Goal: Task Accomplishment & Management: Complete application form

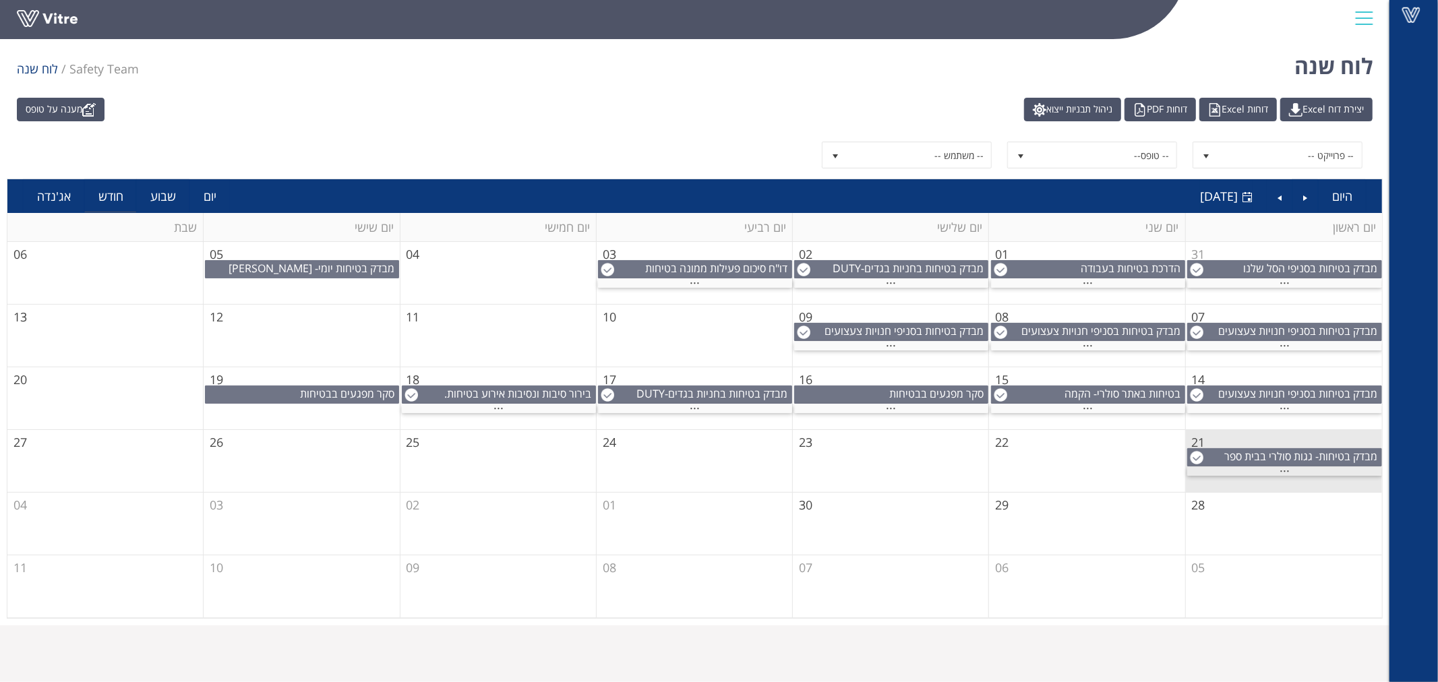
click at [1281, 470] on span "..." at bounding box center [1284, 467] width 10 height 15
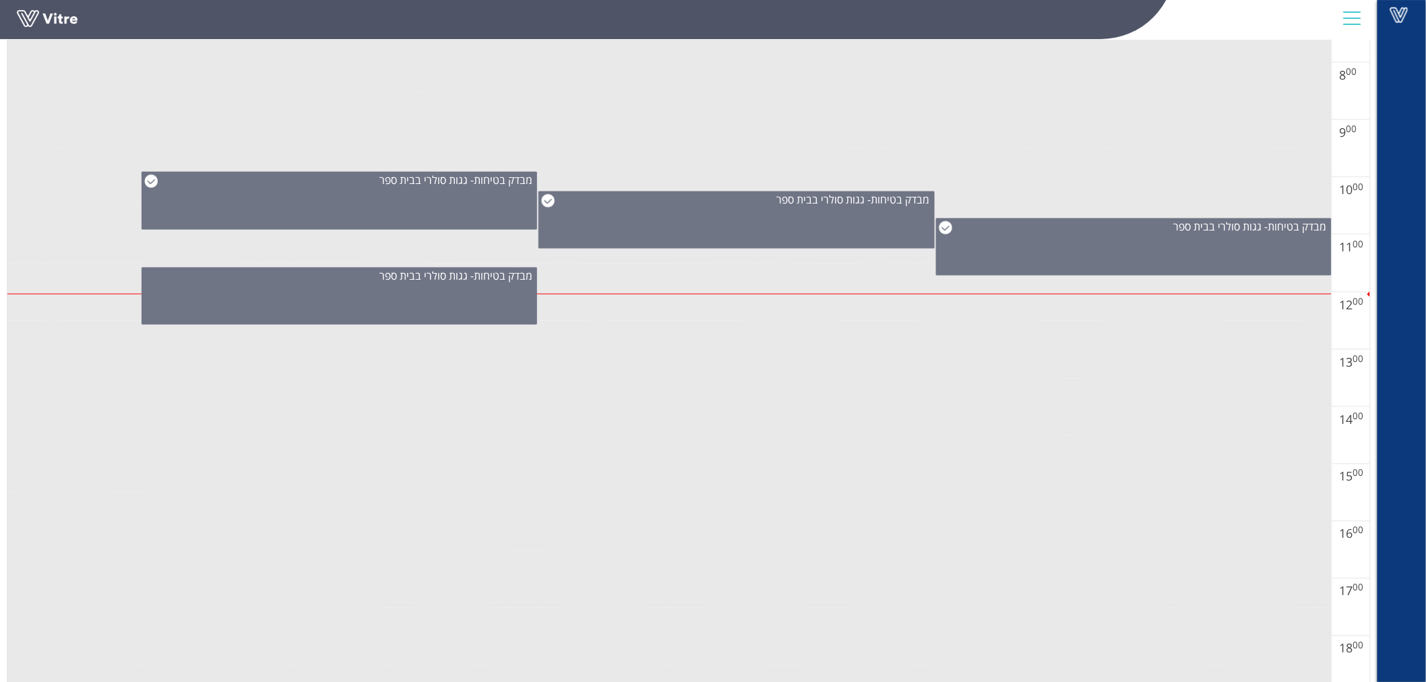
scroll to position [674, 0]
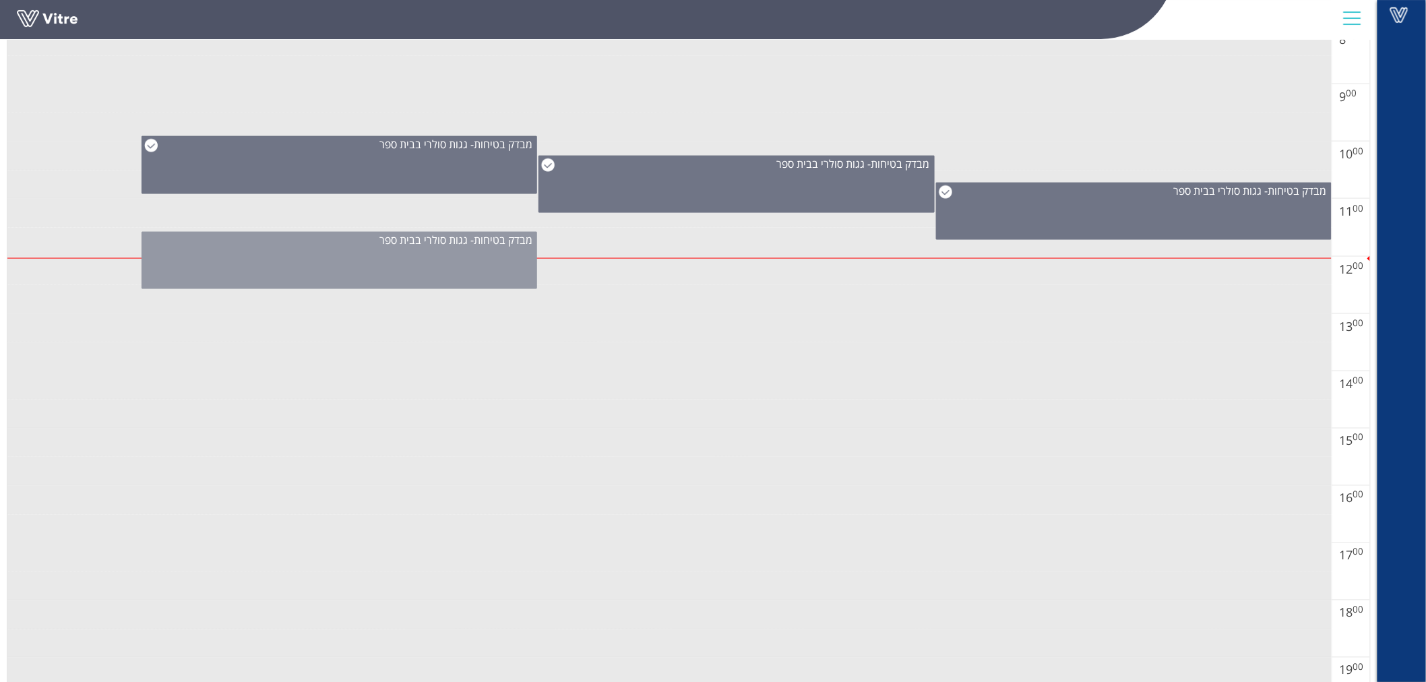
click at [340, 261] on div "מבדק בטיחות- גגות סולרי בבית ספר" at bounding box center [340, 260] width 396 height 57
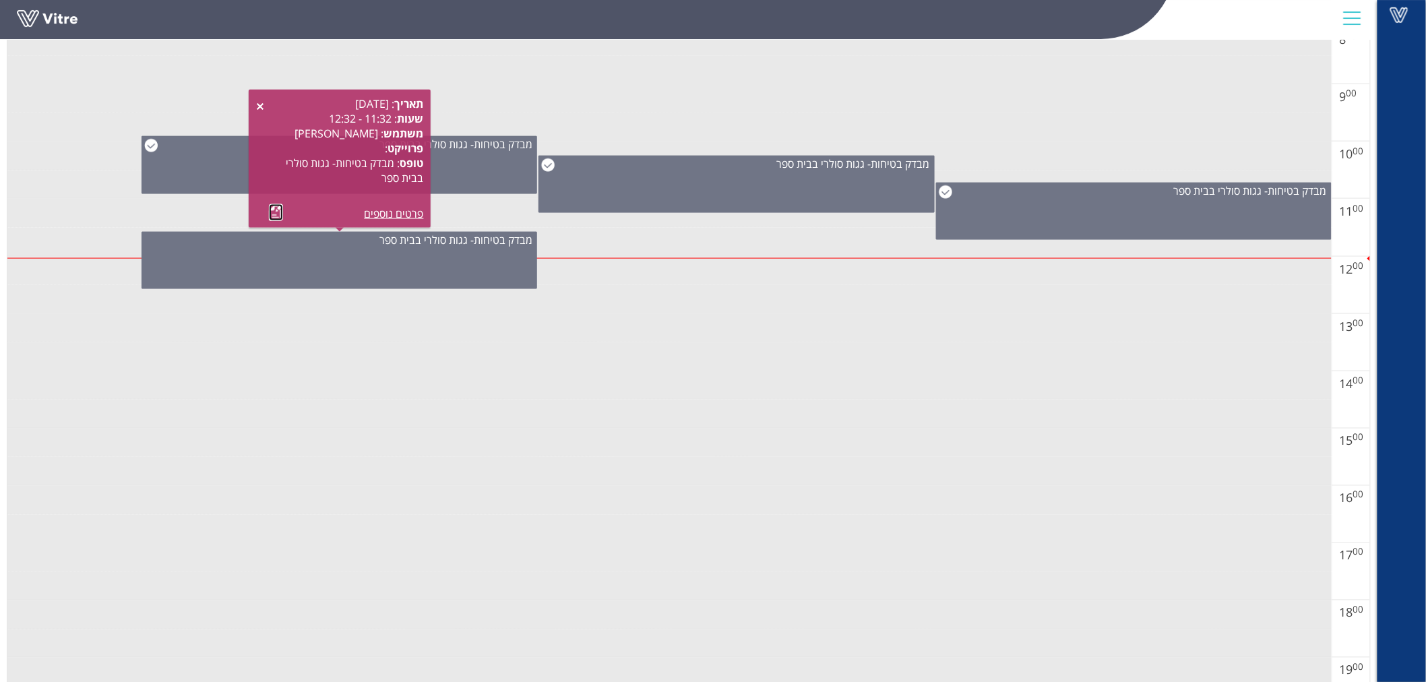
click at [278, 212] on link at bounding box center [276, 212] width 14 height 17
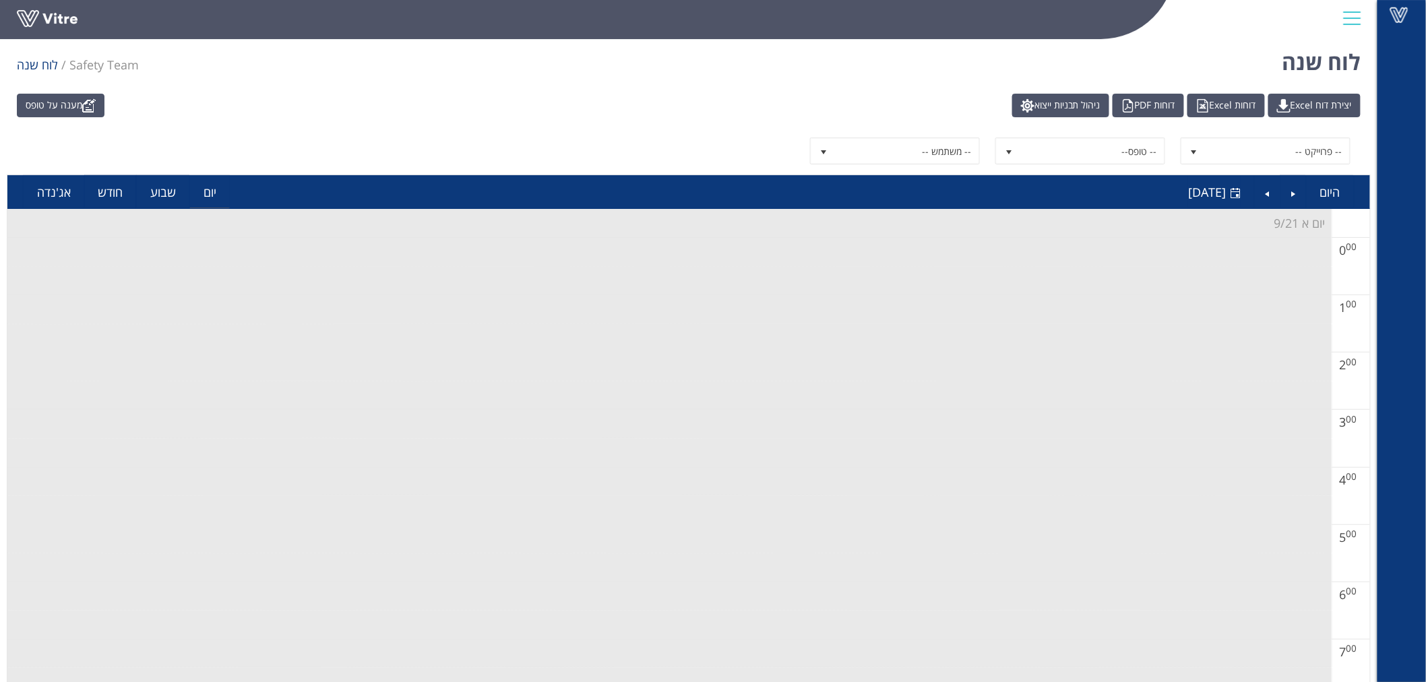
scroll to position [0, 0]
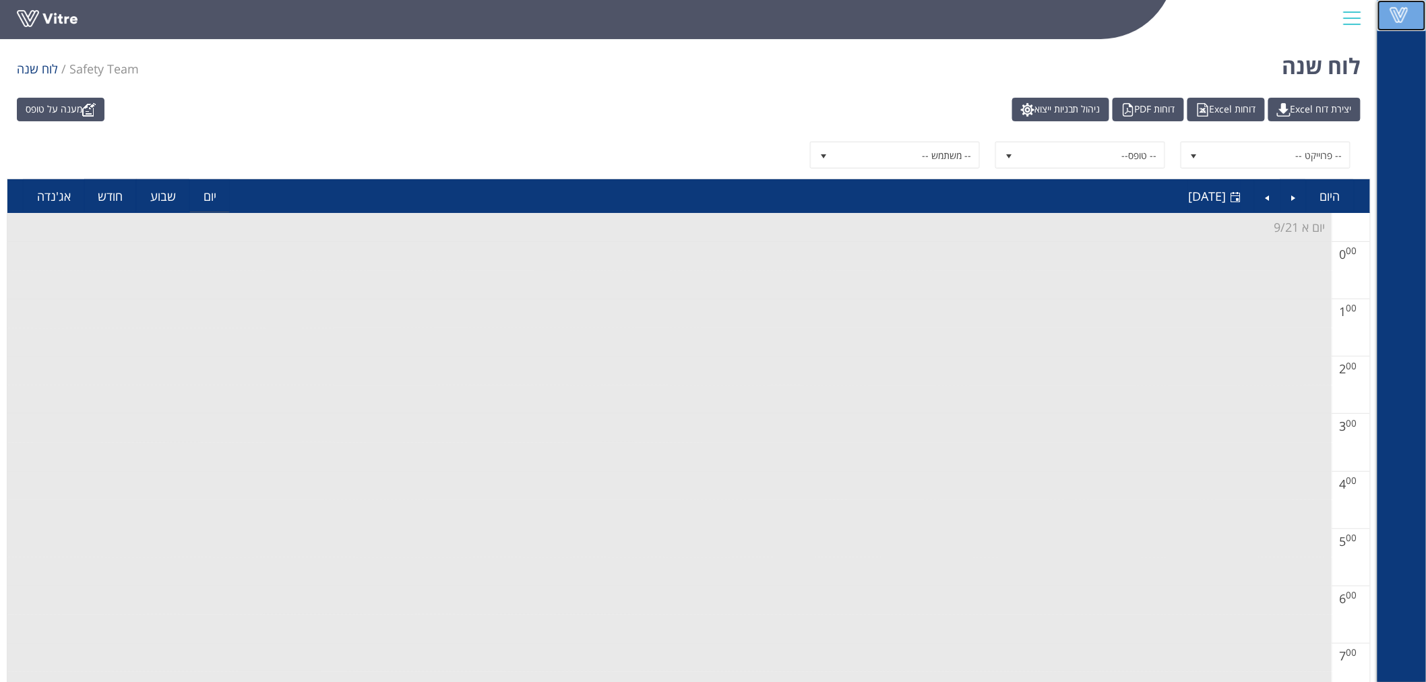
click at [1410, 23] on link "Vitre" at bounding box center [1402, 15] width 49 height 31
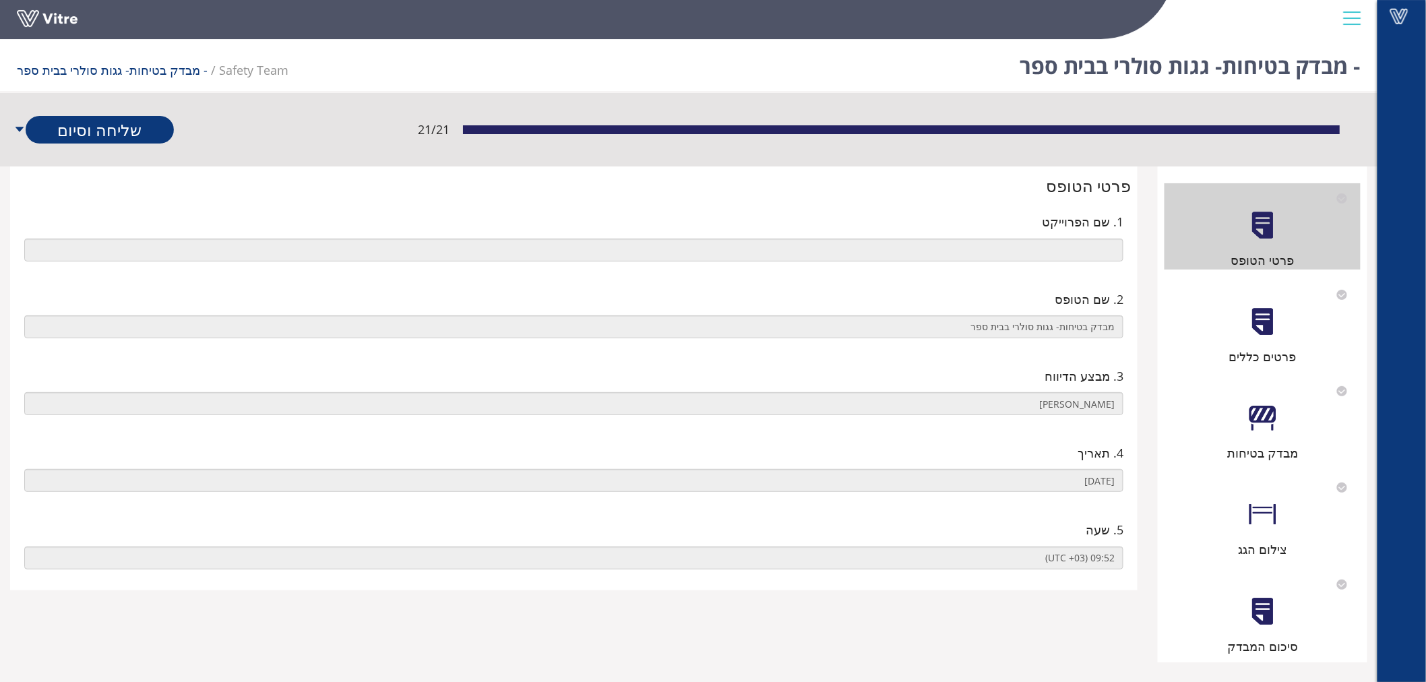
click at [1259, 325] on div at bounding box center [1263, 322] width 30 height 30
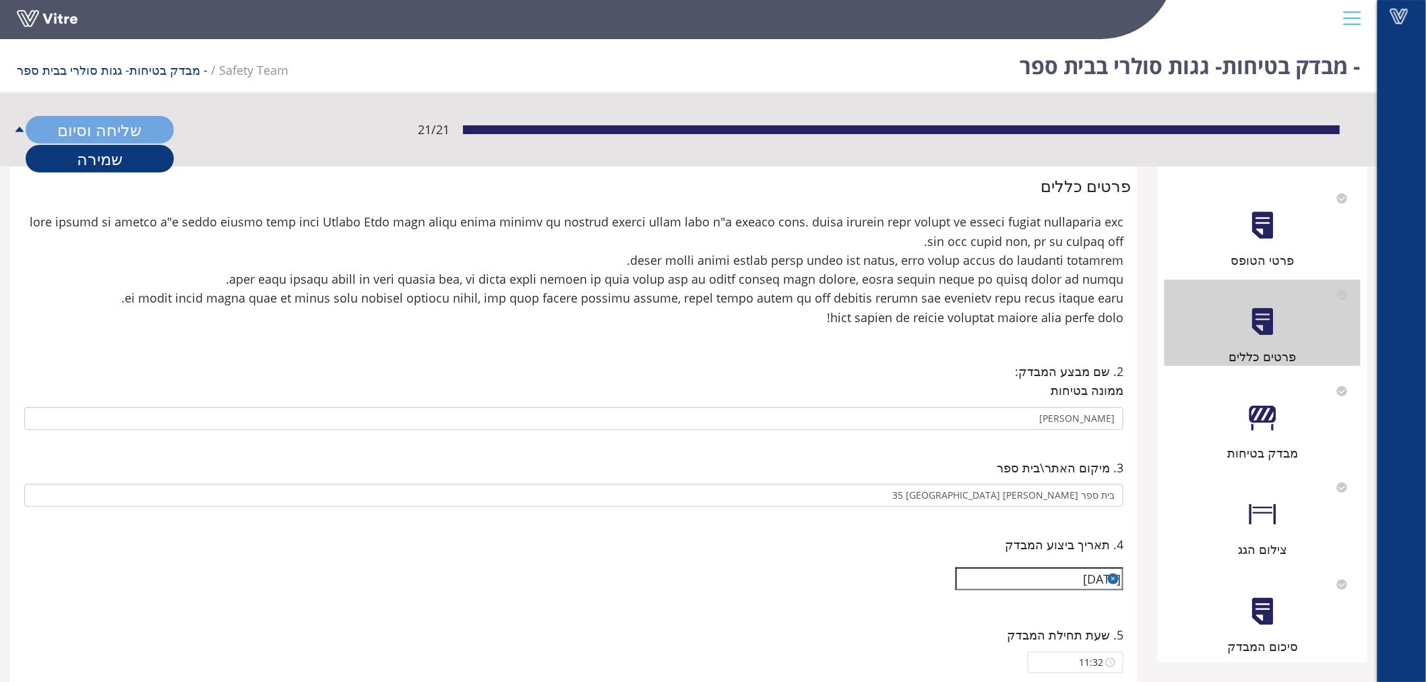
click at [130, 129] on link "שליחה וסיום" at bounding box center [100, 130] width 148 height 28
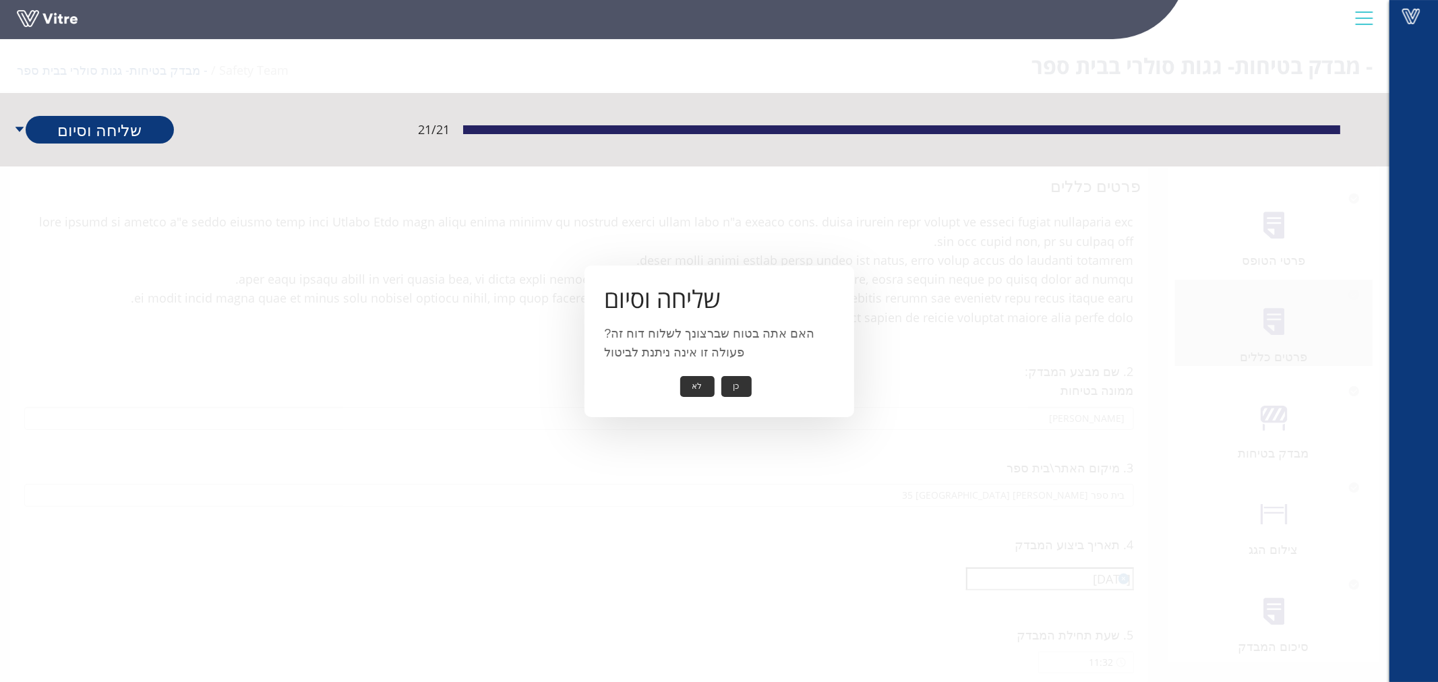
click at [737, 391] on button "כן" at bounding box center [736, 386] width 30 height 21
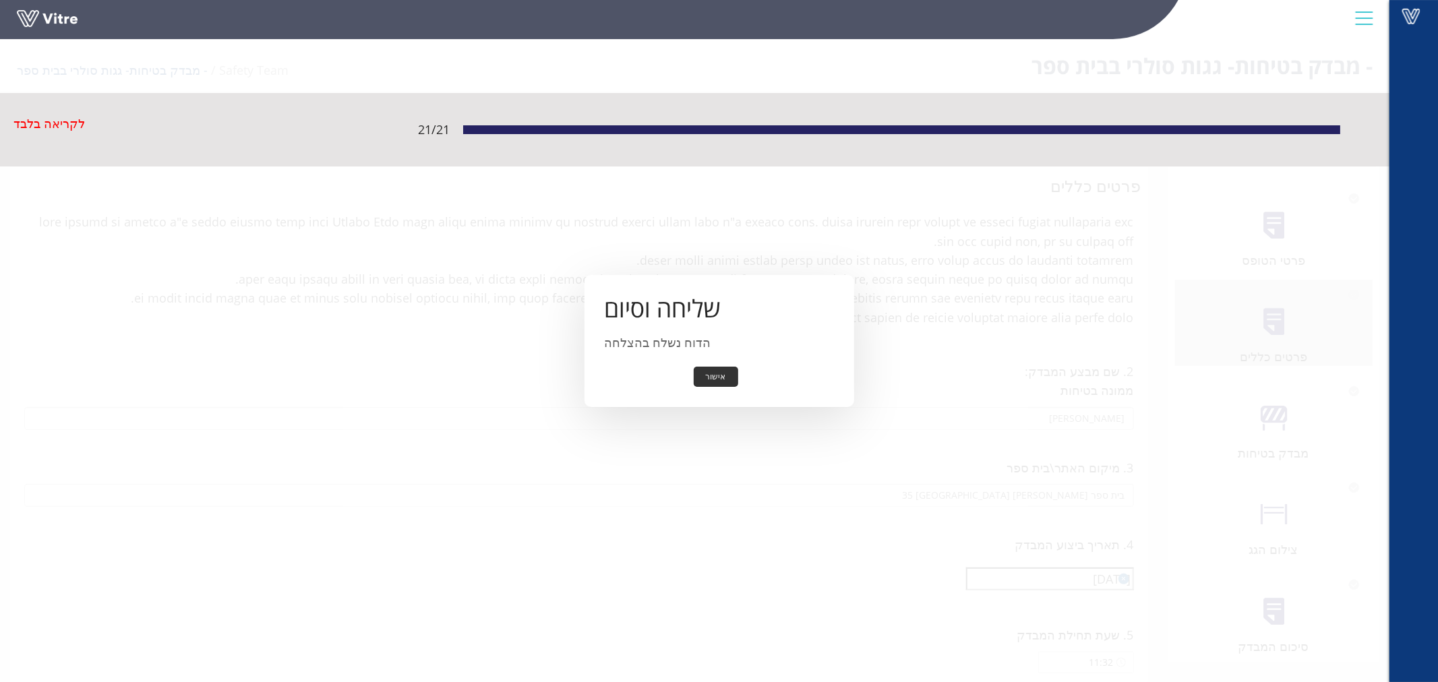
click at [719, 384] on button "אישור" at bounding box center [716, 377] width 44 height 21
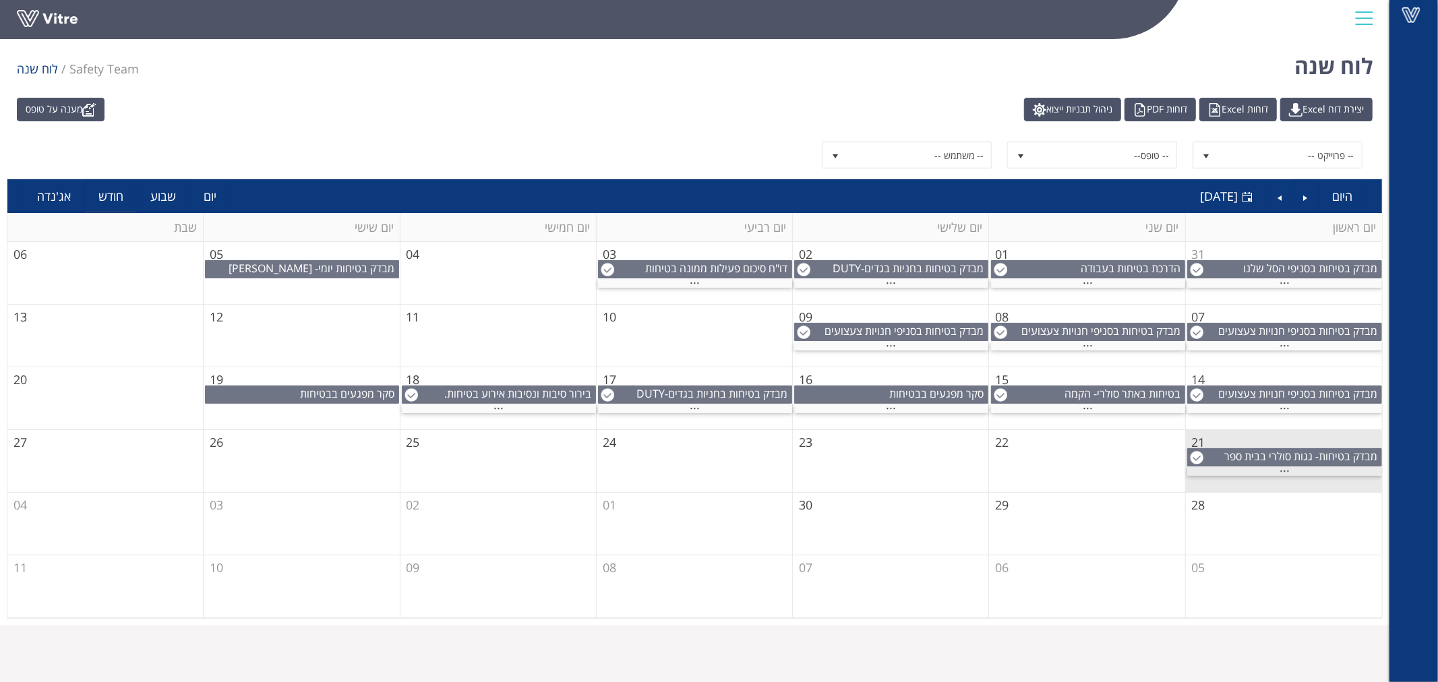
click at [1300, 468] on div "..." at bounding box center [1284, 471] width 195 height 9
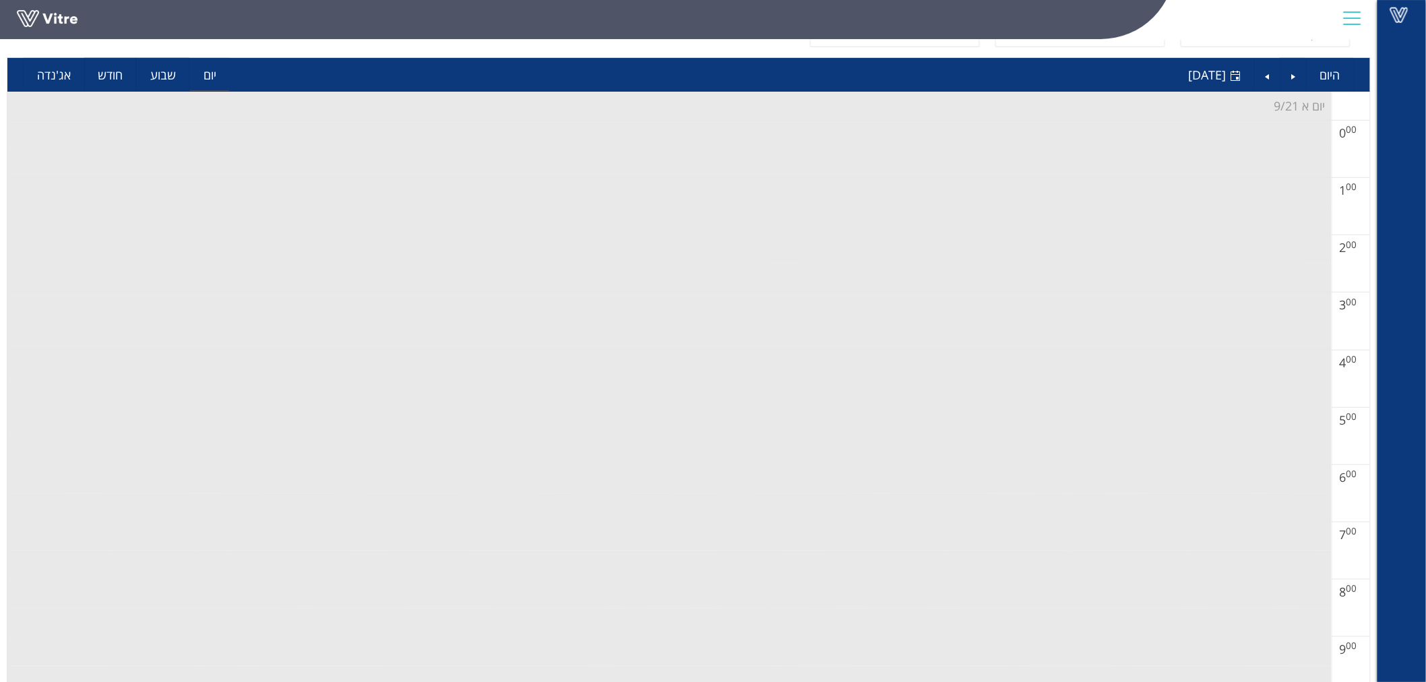
scroll to position [524, 0]
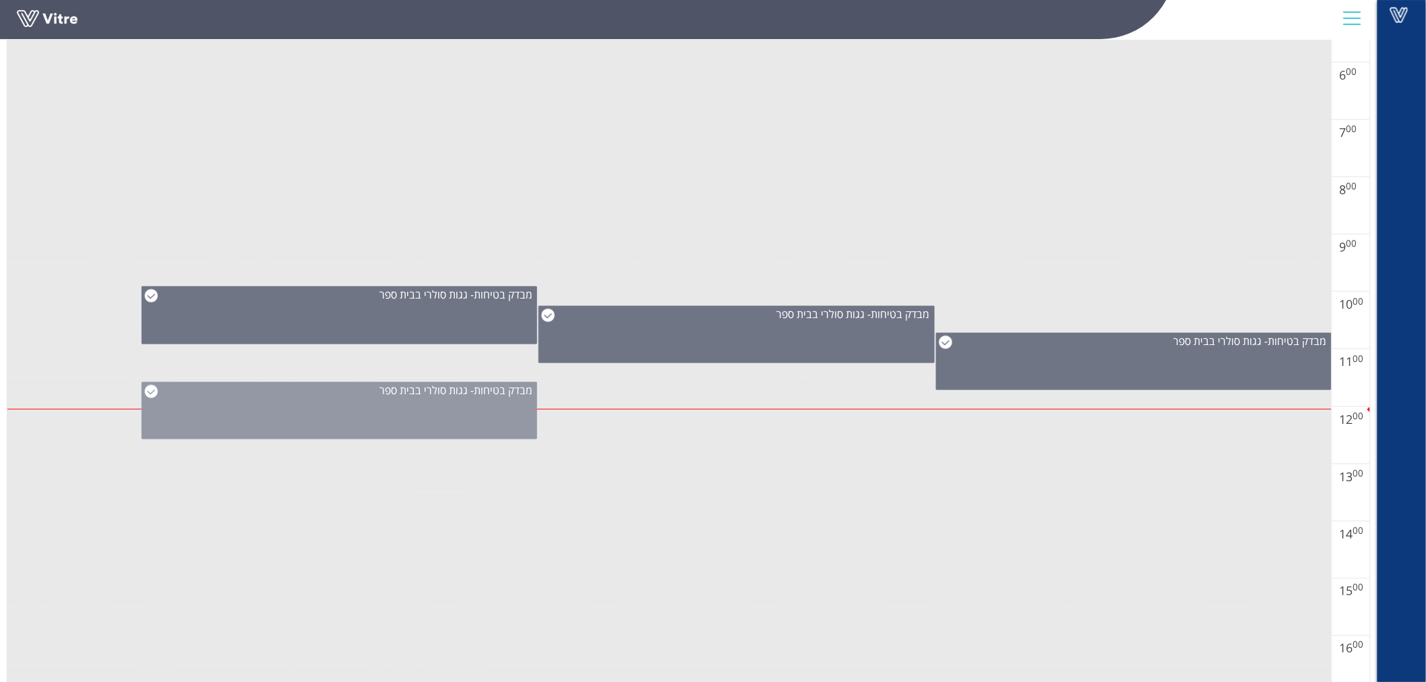
click at [322, 435] on div "מבדק בטיחות- גגות סולרי בבית ספר" at bounding box center [340, 410] width 396 height 57
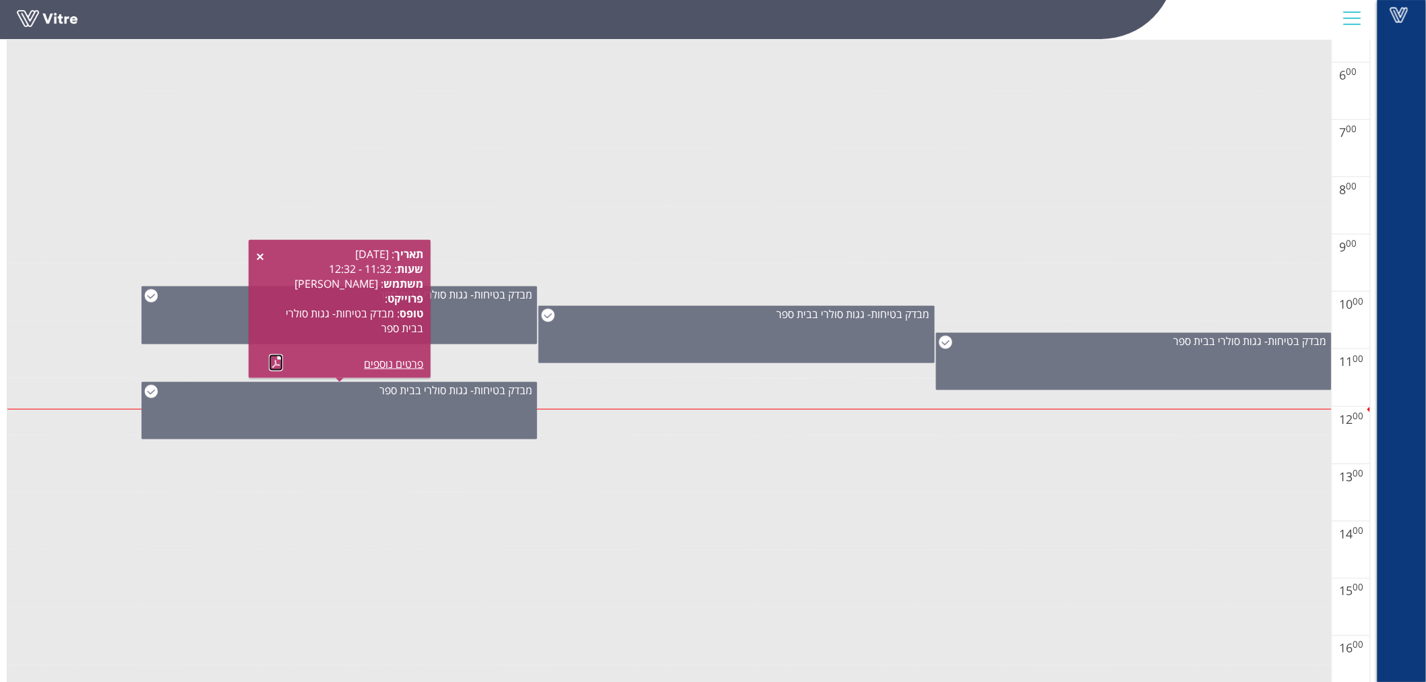
click at [277, 363] on link at bounding box center [276, 363] width 14 height 17
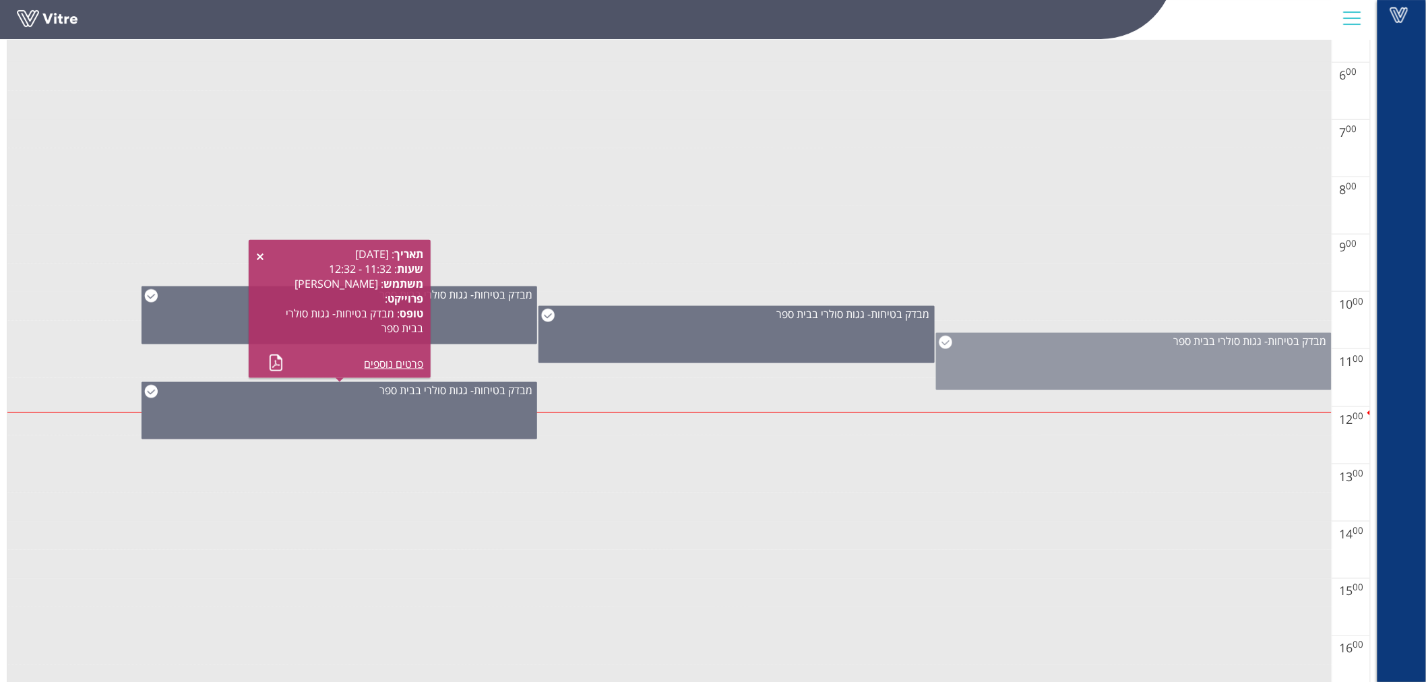
click at [1075, 387] on div "מבדק בטיחות- גגות סולרי בבית ספר" at bounding box center [1134, 361] width 396 height 57
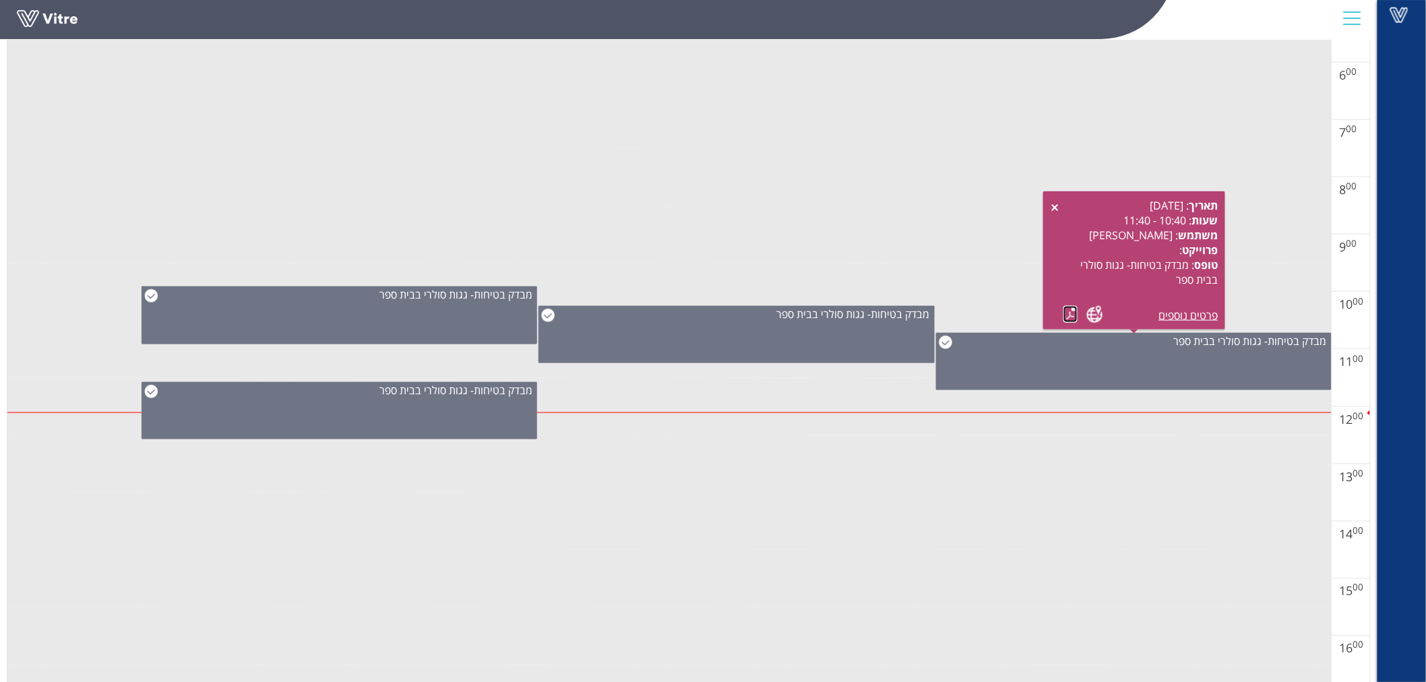
click at [1065, 320] on link at bounding box center [1071, 314] width 14 height 17
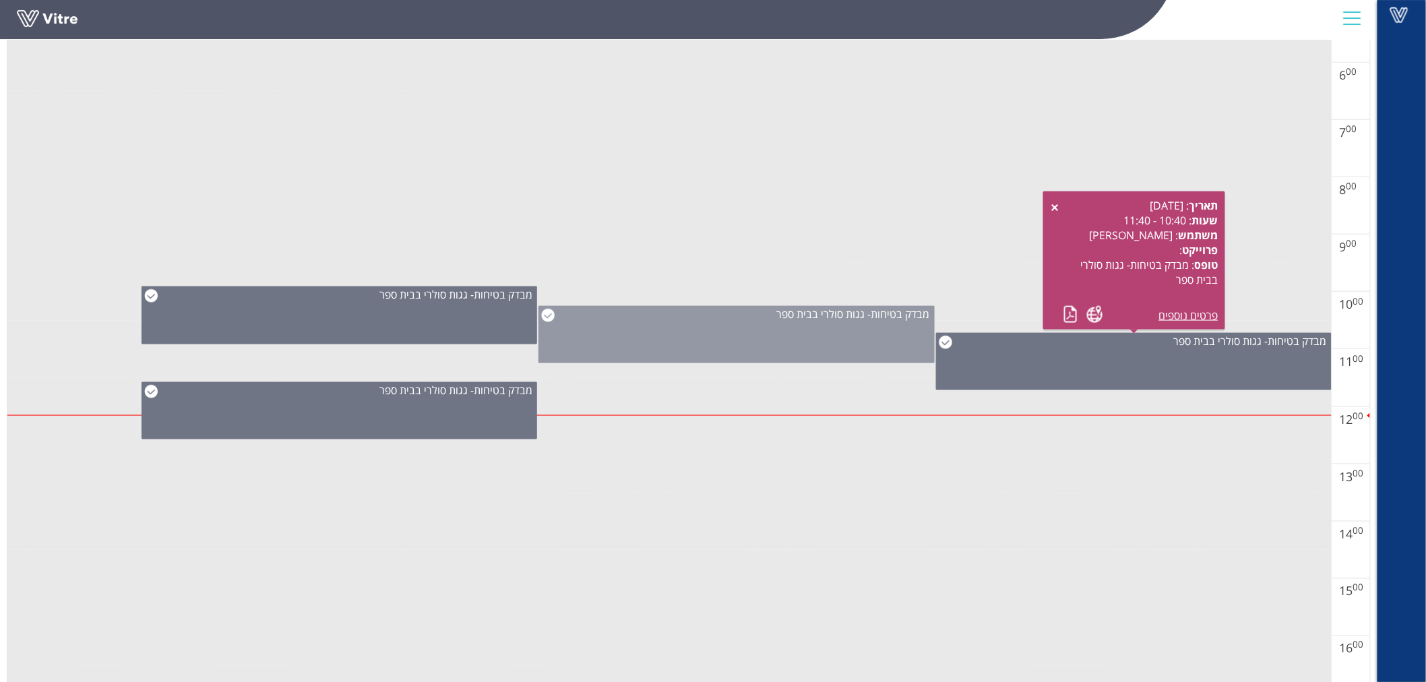
click at [843, 334] on div "מבדק בטיחות- גגות סולרי בבית ספר" at bounding box center [737, 334] width 396 height 57
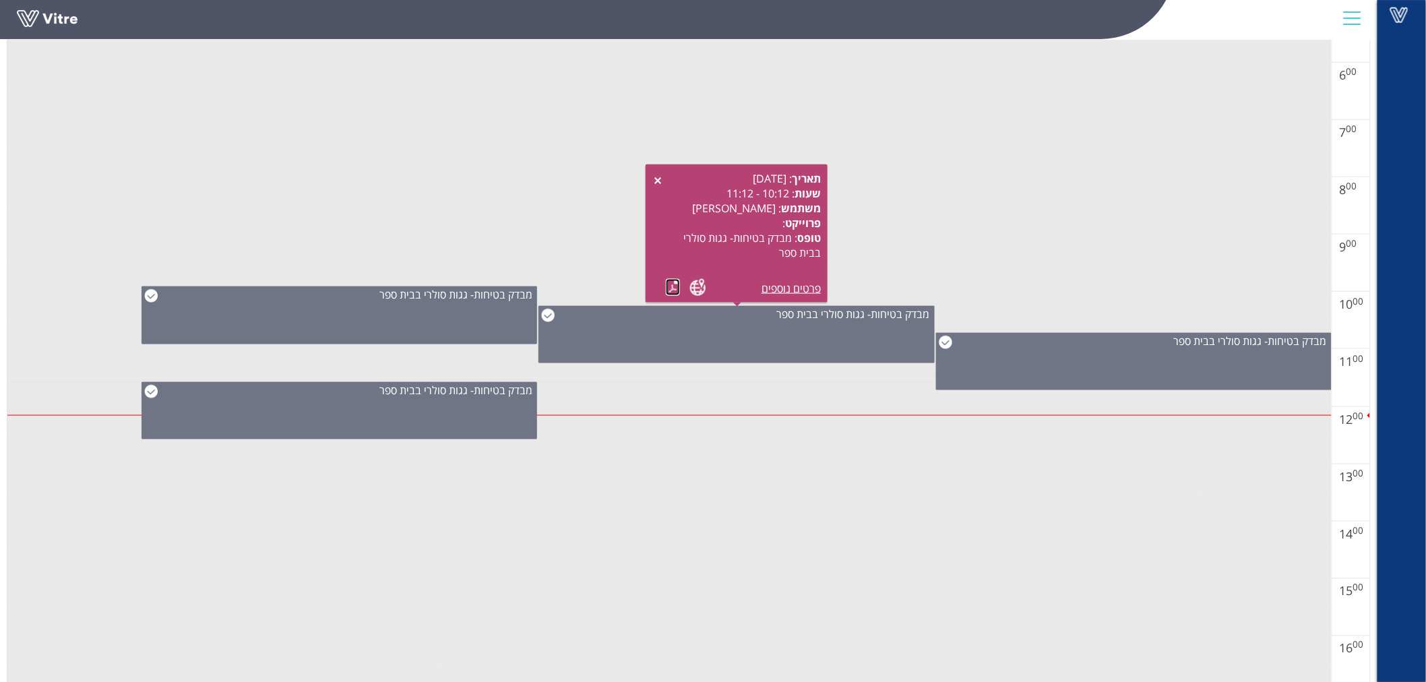
click at [671, 286] on link at bounding box center [673, 287] width 14 height 17
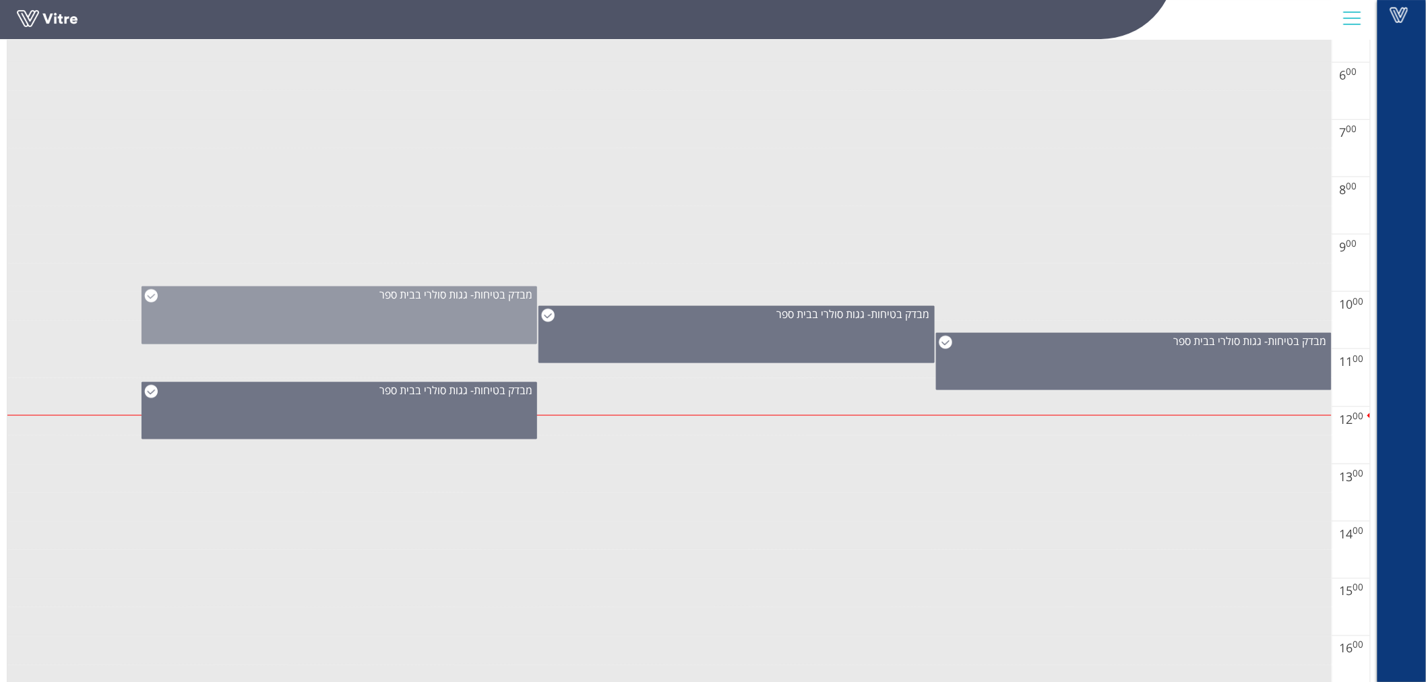
click at [442, 320] on div "מבדק בטיחות- גגות סולרי בבית ספר" at bounding box center [340, 315] width 396 height 58
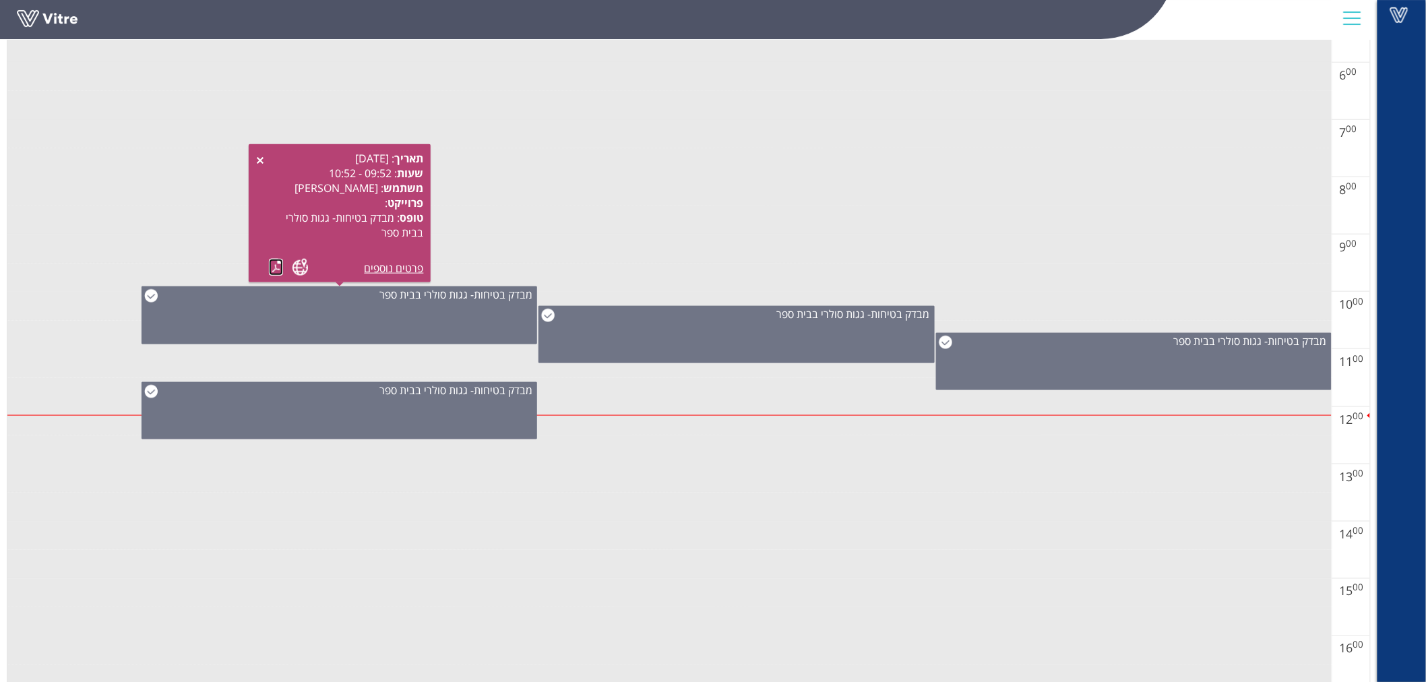
click at [270, 264] on link at bounding box center [276, 267] width 14 height 17
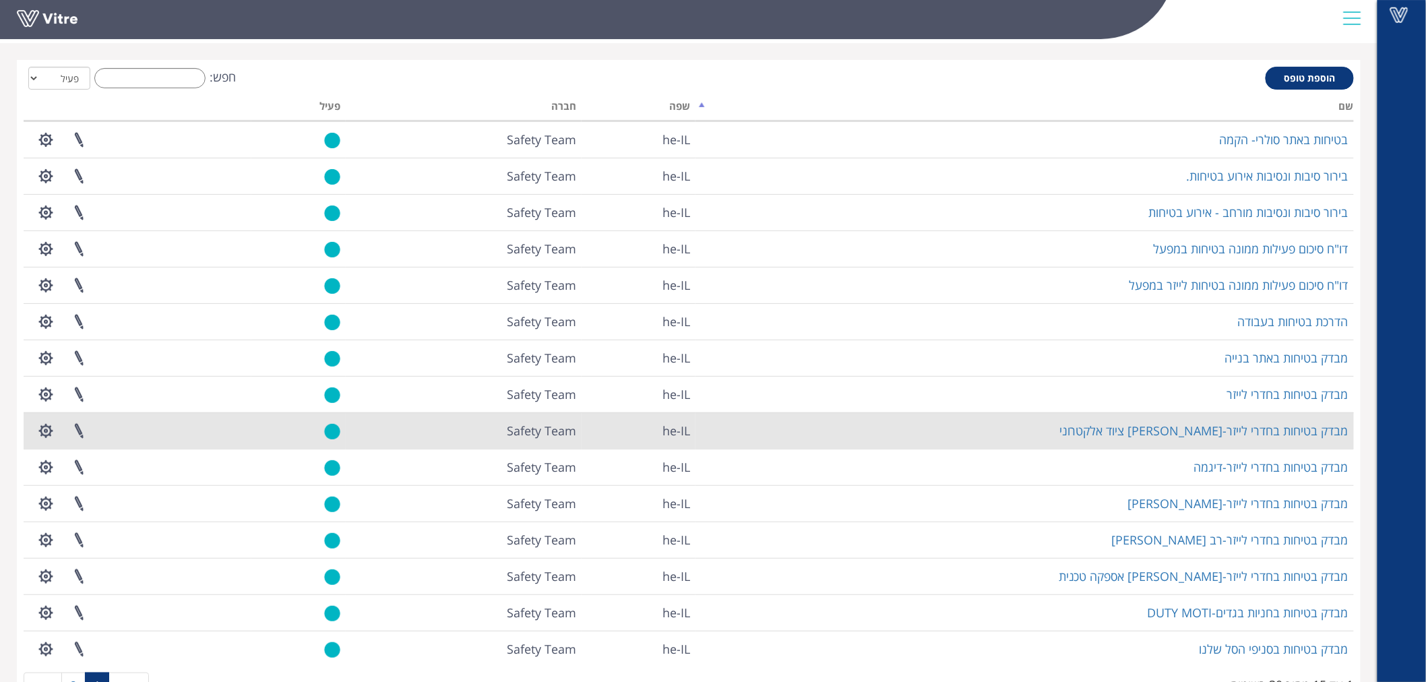
scroll to position [95, 0]
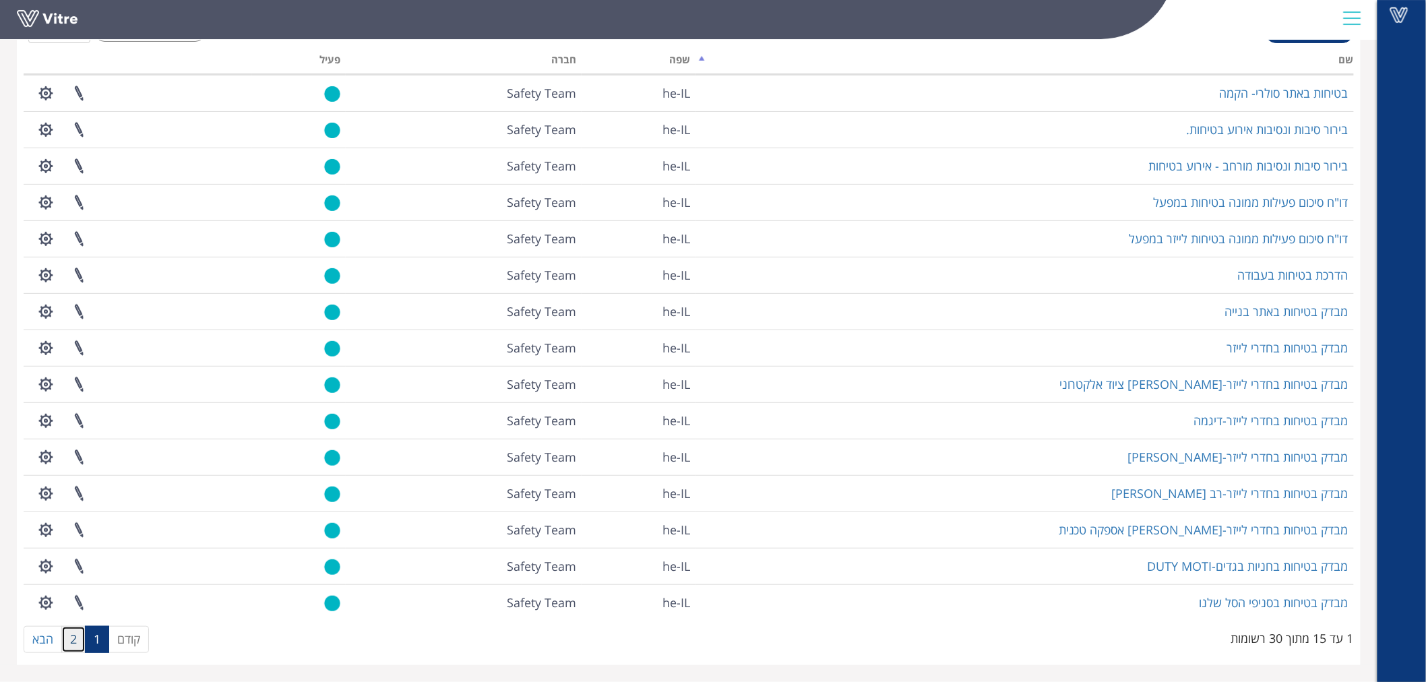
click at [76, 642] on link "2" at bounding box center [73, 639] width 24 height 27
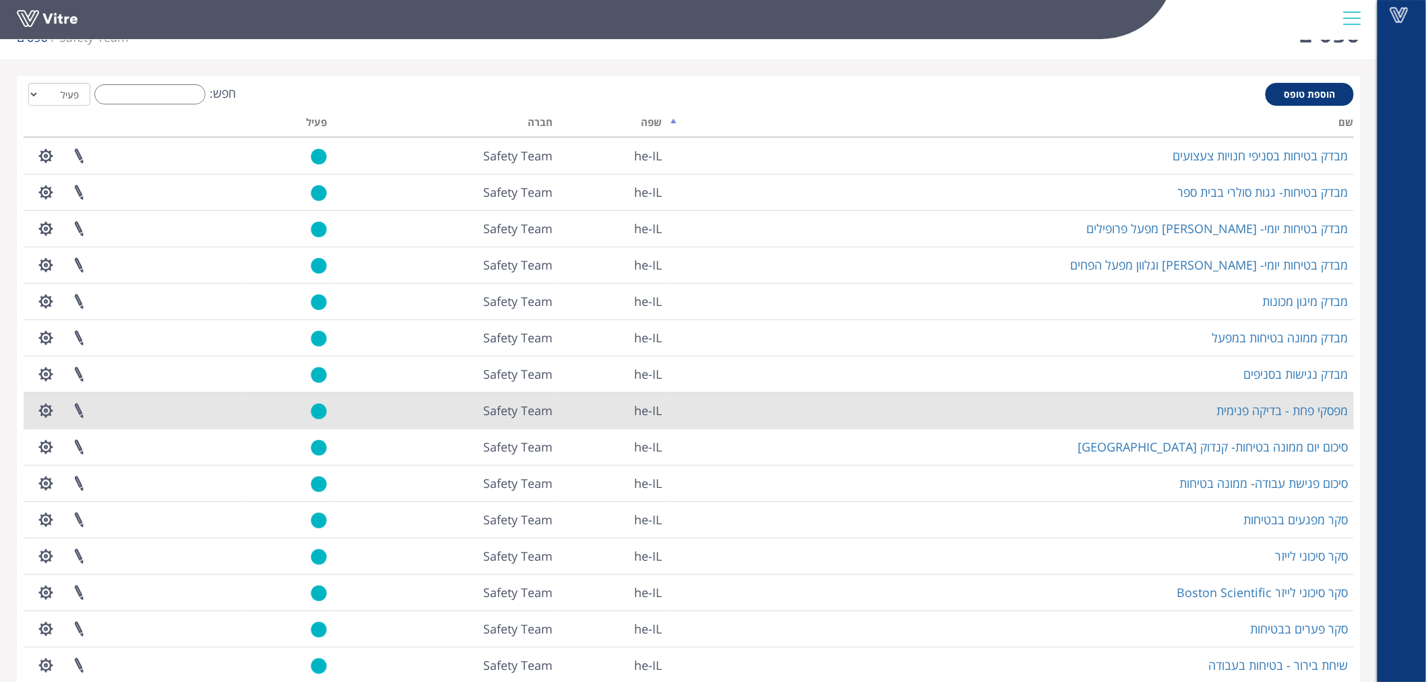
scroll to position [0, 0]
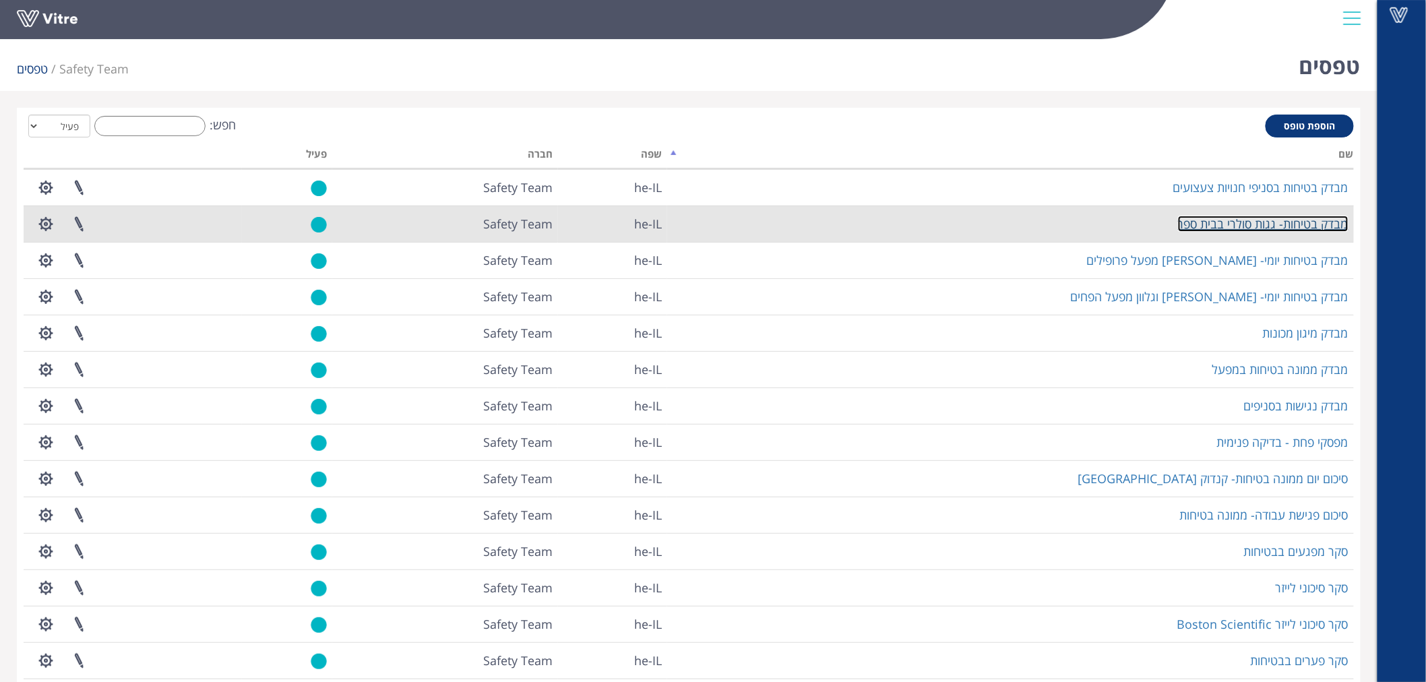
click at [1236, 229] on link "מבדק בטיחות- גגות סולרי בבית ספר" at bounding box center [1263, 224] width 171 height 16
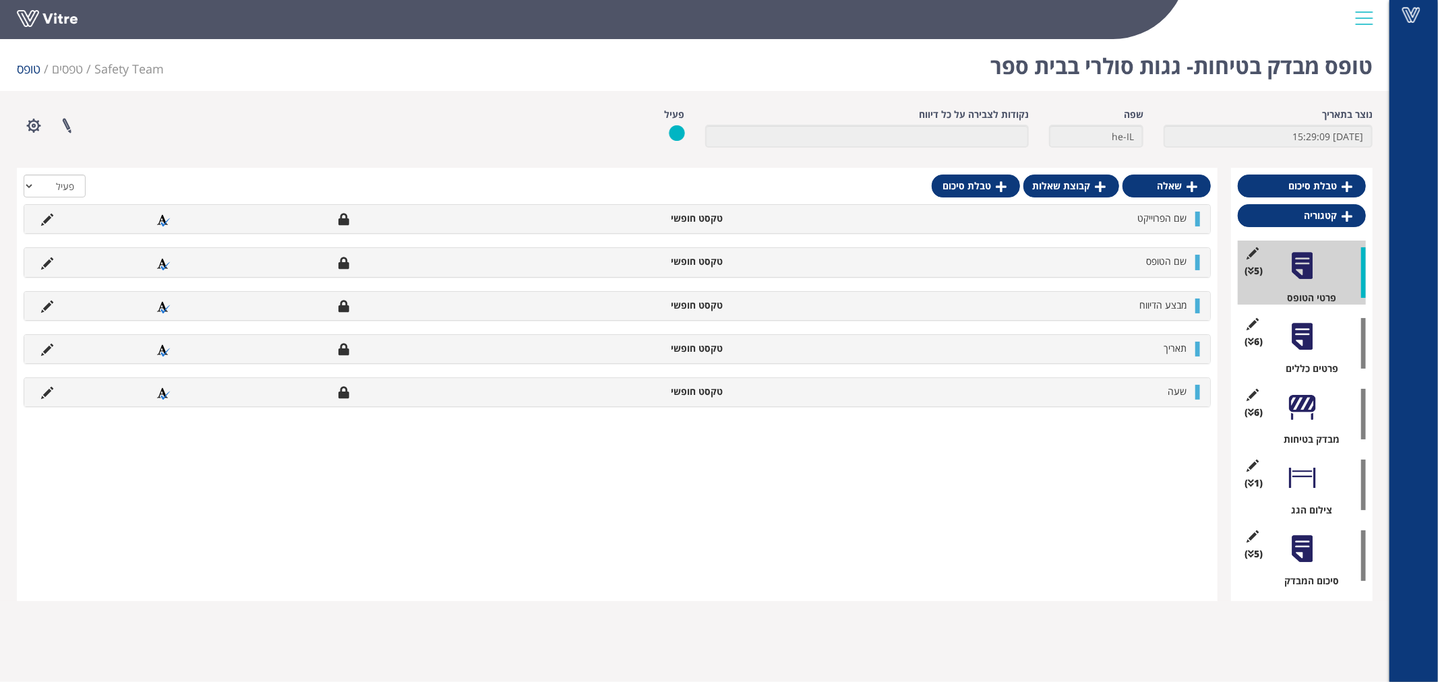
click at [1306, 541] on div at bounding box center [1302, 549] width 30 height 30
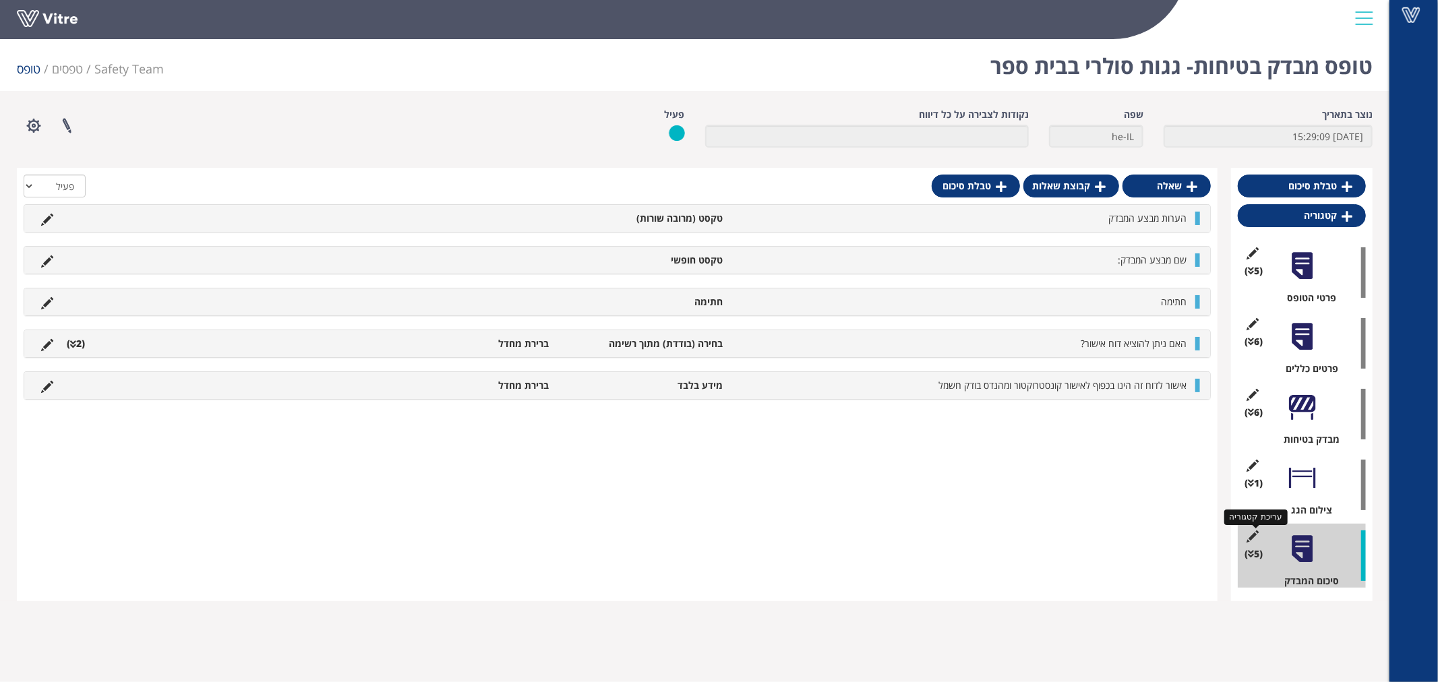
click at [1254, 531] on icon at bounding box center [1252, 537] width 17 height 12
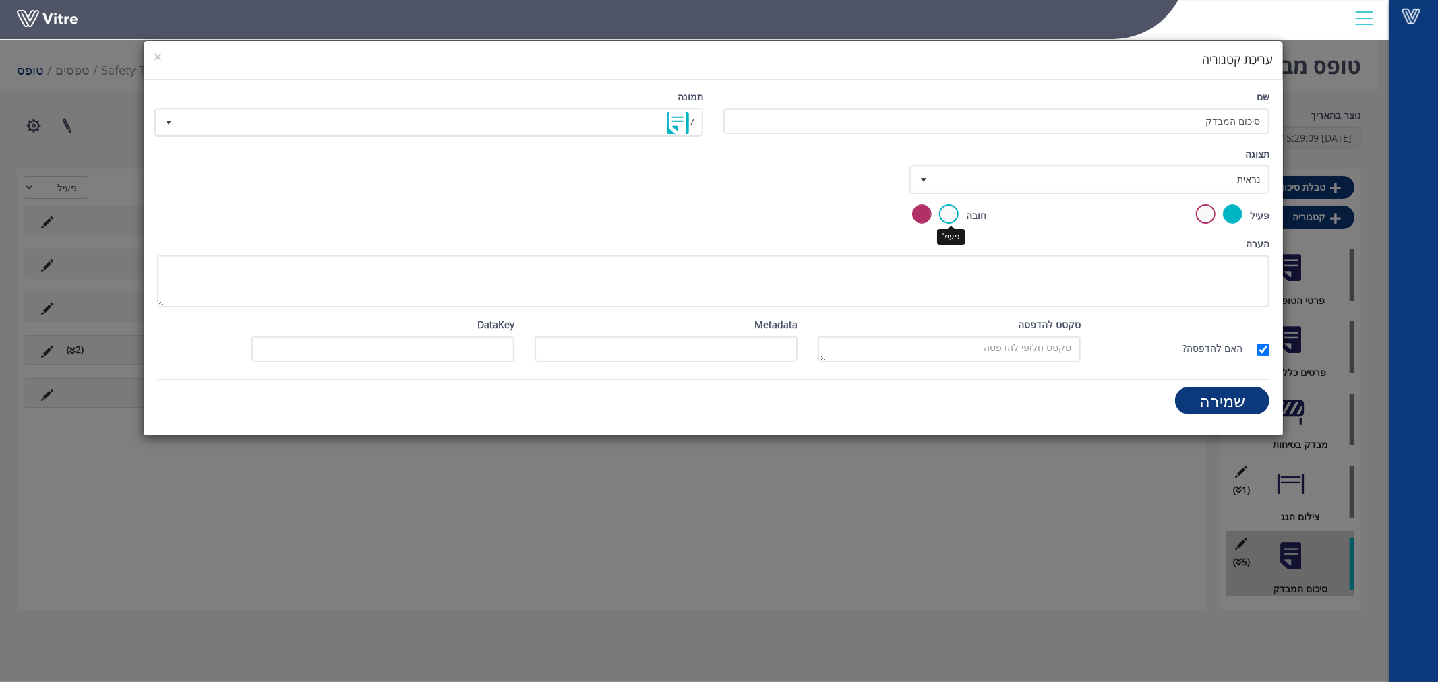
click at [950, 212] on label at bounding box center [949, 214] width 20 height 20
click at [0, 0] on input "radio" at bounding box center [0, 0] width 0 height 0
click at [1236, 394] on input "שמירה" at bounding box center [1222, 401] width 94 height 28
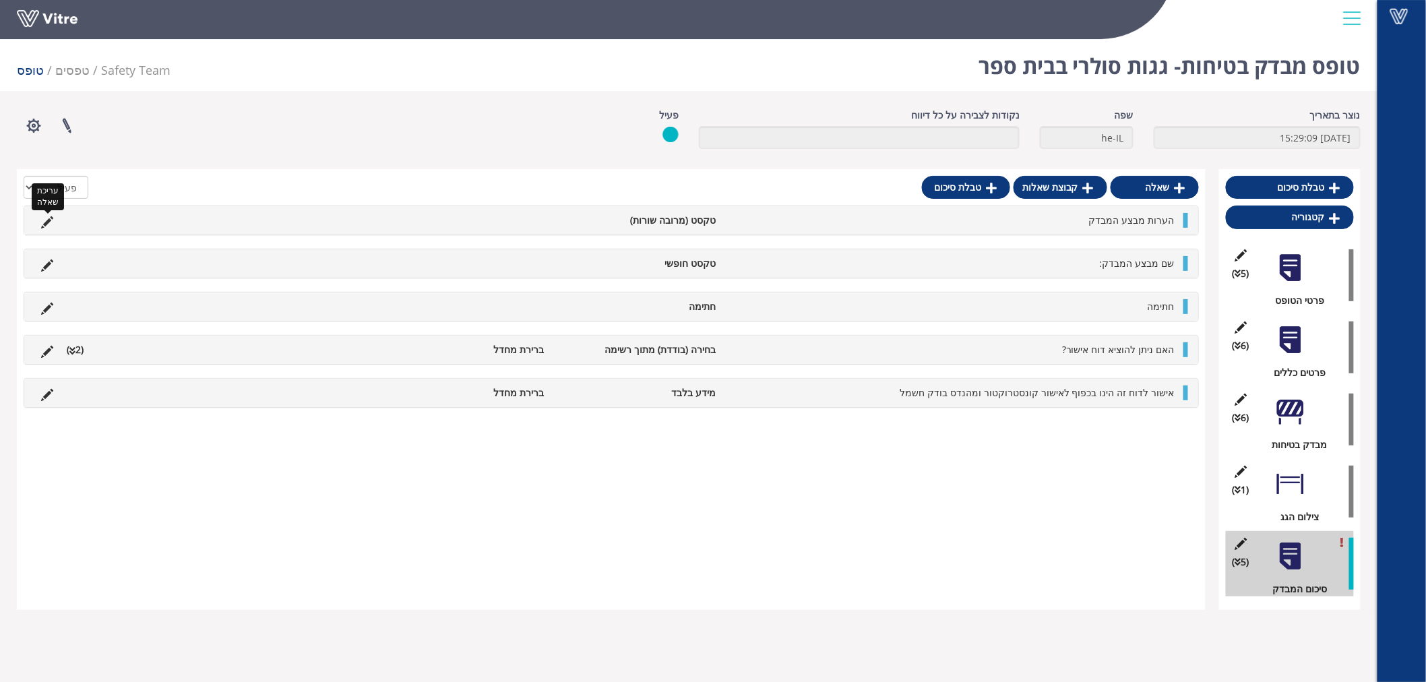
click at [52, 218] on icon at bounding box center [47, 222] width 12 height 12
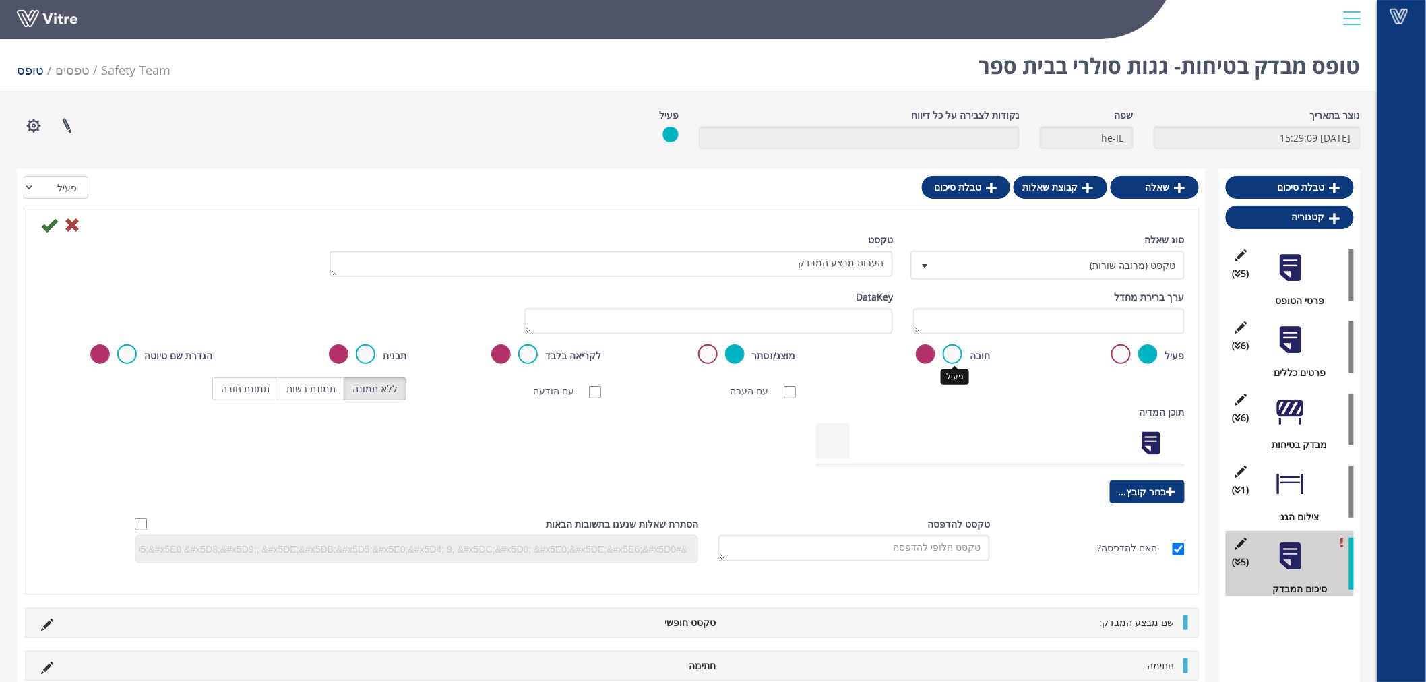
click at [959, 359] on label at bounding box center [953, 354] width 20 height 20
click at [0, 0] on input "radio" at bounding box center [0, 0] width 0 height 0
click at [933, 357] on label at bounding box center [926, 354] width 20 height 20
click at [0, 0] on input "radio" at bounding box center [0, 0] width 0 height 0
click at [43, 226] on icon at bounding box center [49, 225] width 16 height 16
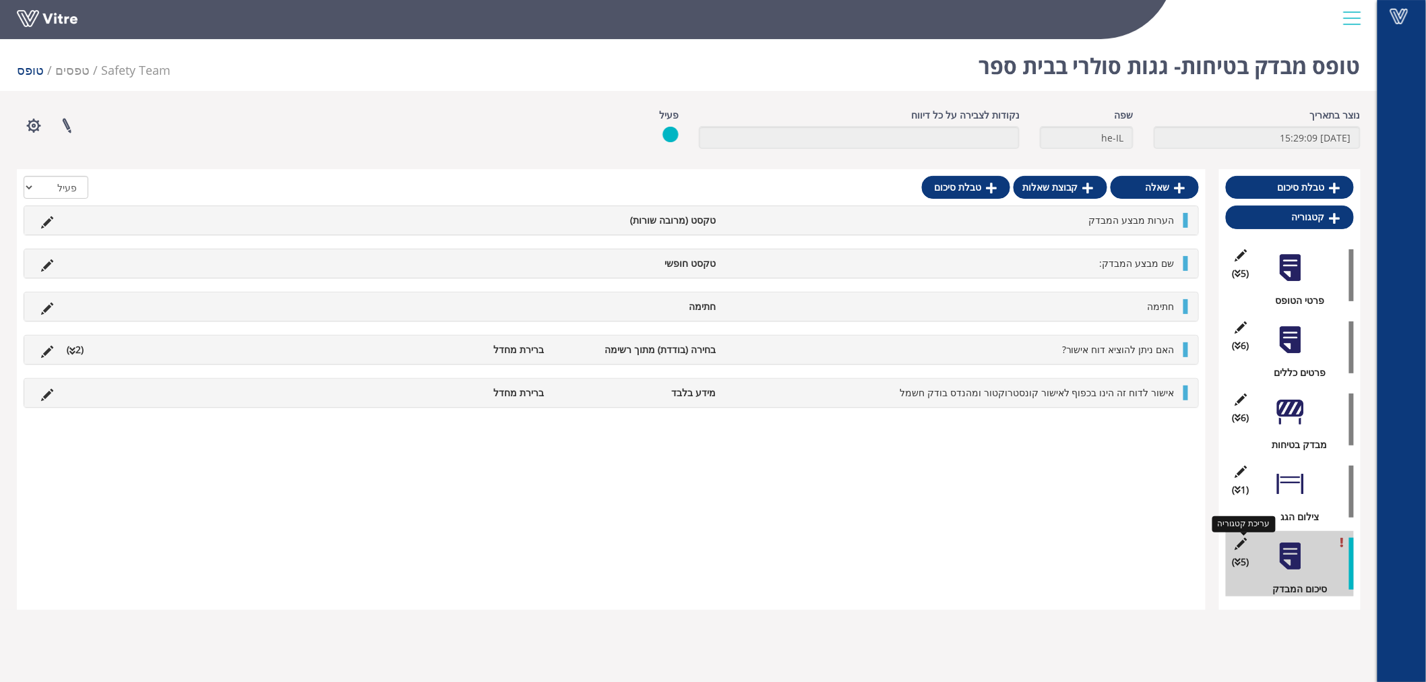
click at [1242, 541] on icon at bounding box center [1241, 544] width 17 height 12
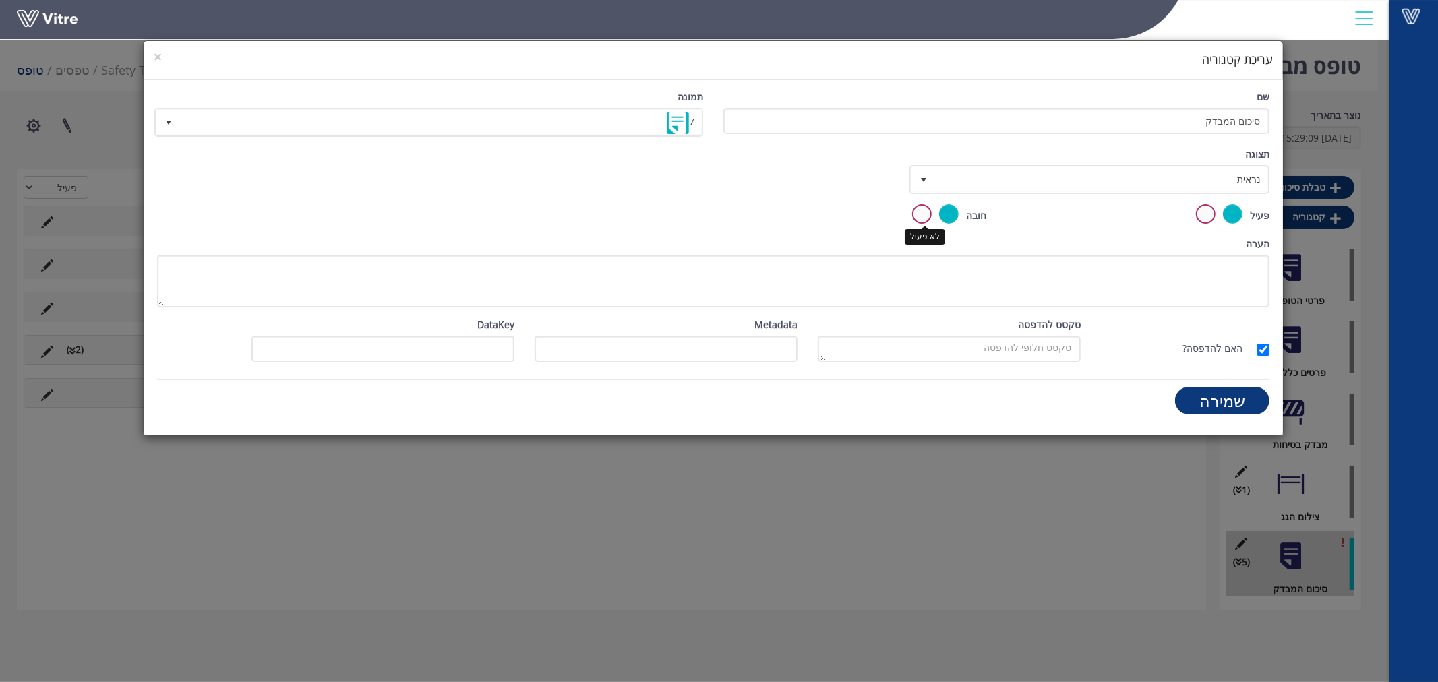
click at [915, 210] on label at bounding box center [922, 214] width 20 height 20
click at [0, 0] on input "radio" at bounding box center [0, 0] width 0 height 0
click at [1223, 408] on input "שמירה" at bounding box center [1222, 401] width 94 height 28
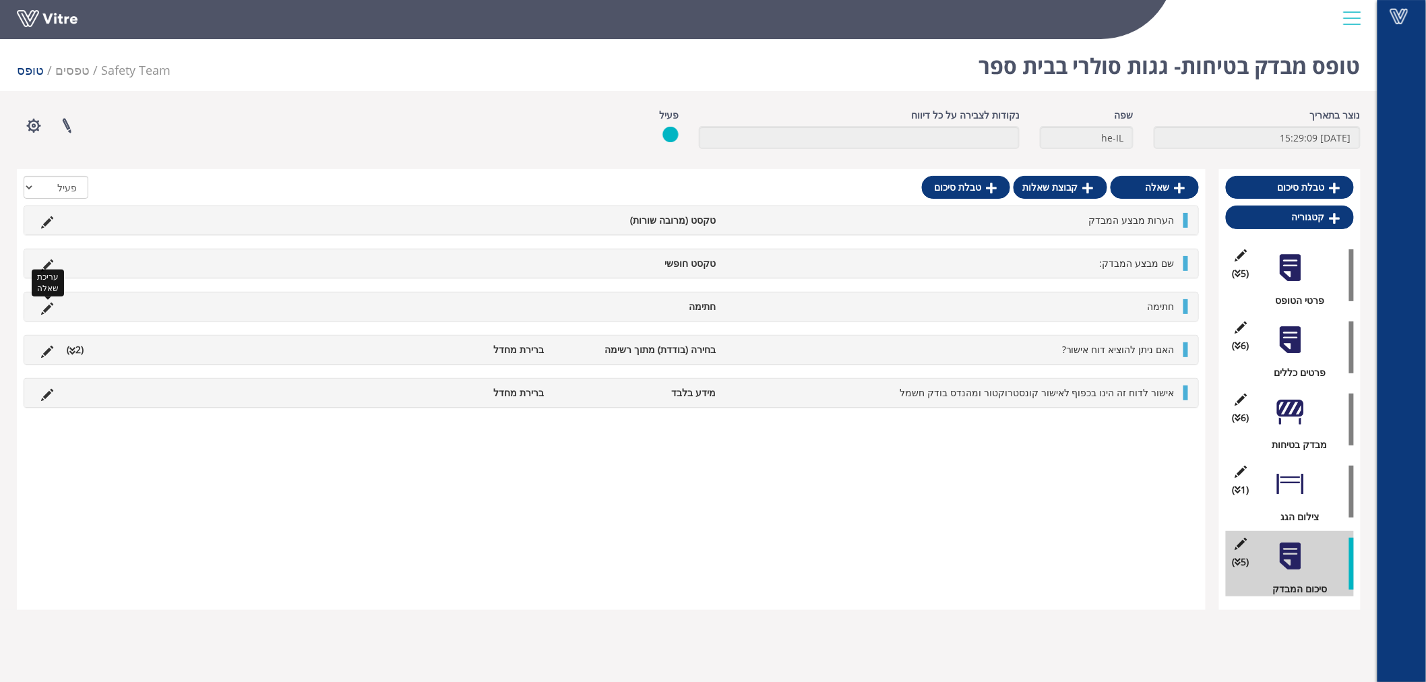
click at [42, 308] on icon at bounding box center [47, 309] width 12 height 12
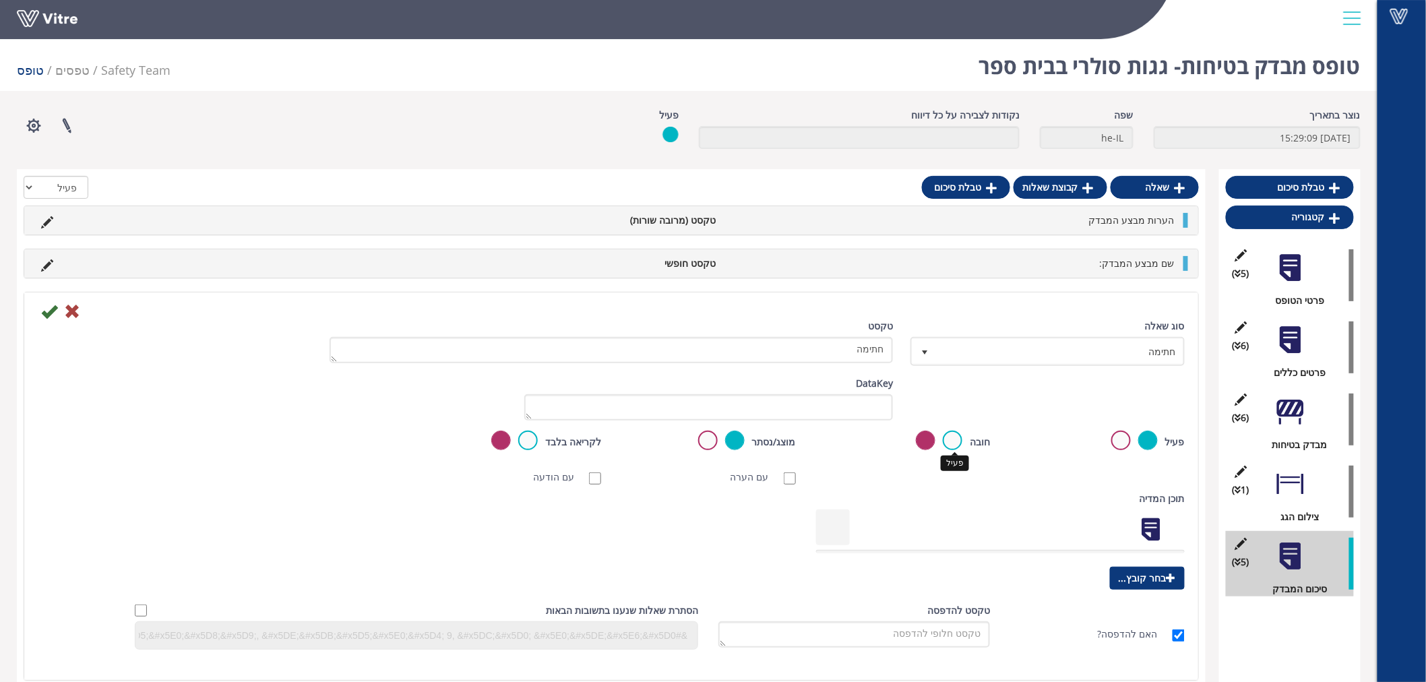
click at [959, 437] on label at bounding box center [953, 441] width 20 height 20
click at [0, 0] on input "radio" at bounding box center [0, 0] width 0 height 0
click at [50, 312] on icon at bounding box center [49, 311] width 16 height 16
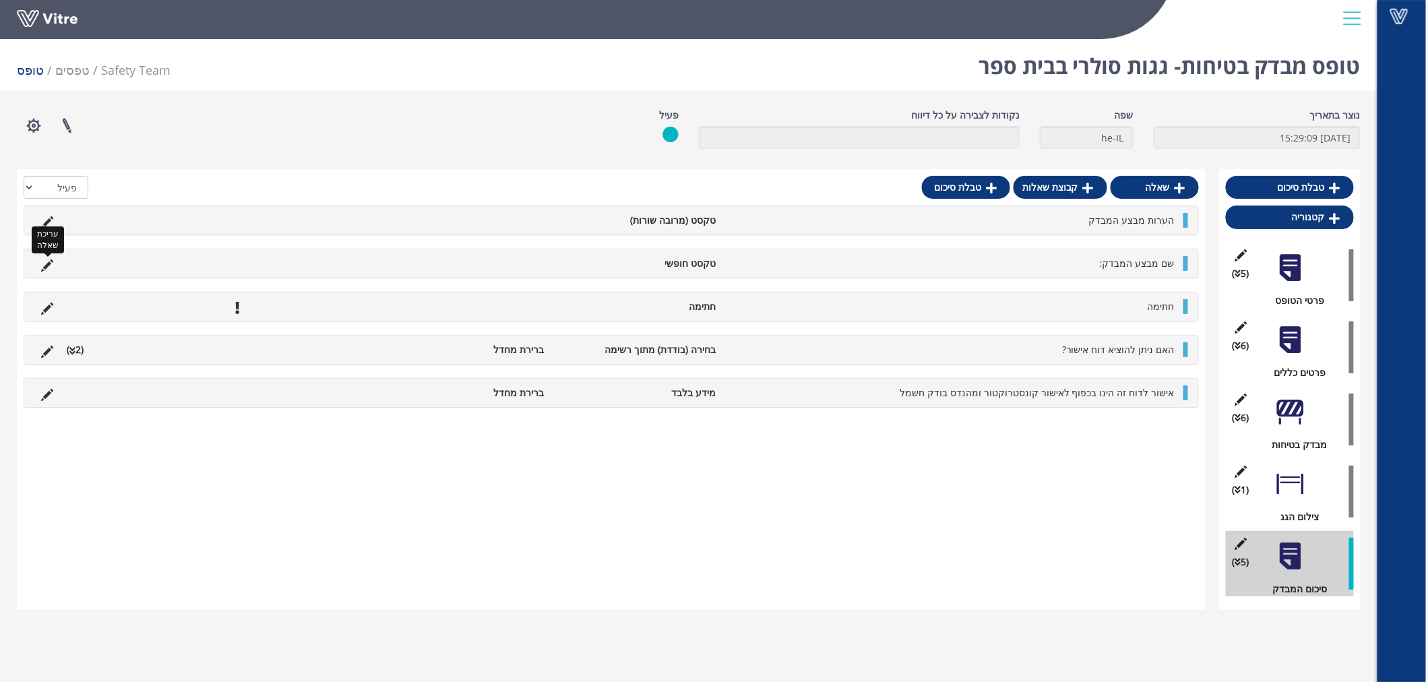
click at [51, 263] on icon at bounding box center [47, 266] width 12 height 12
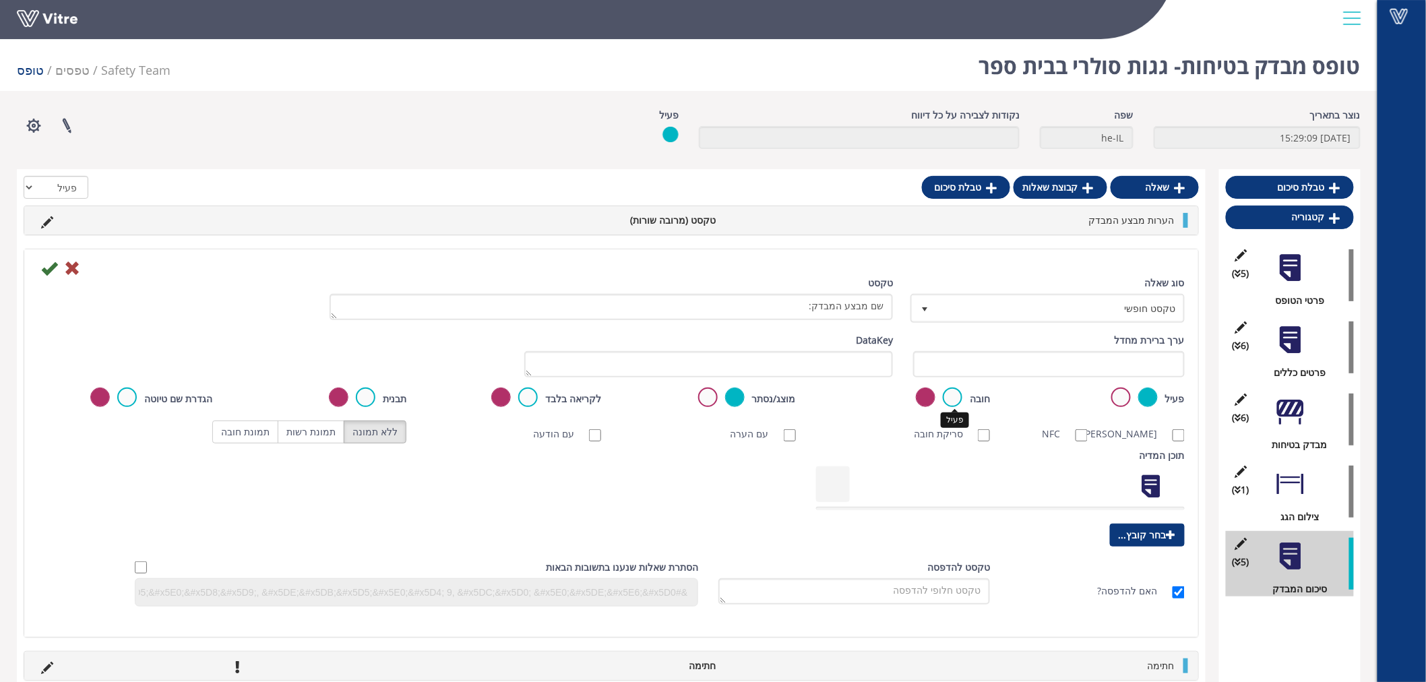
click at [954, 390] on label at bounding box center [953, 398] width 20 height 20
click at [0, 0] on input "radio" at bounding box center [0, 0] width 0 height 0
click at [49, 268] on icon at bounding box center [49, 268] width 16 height 16
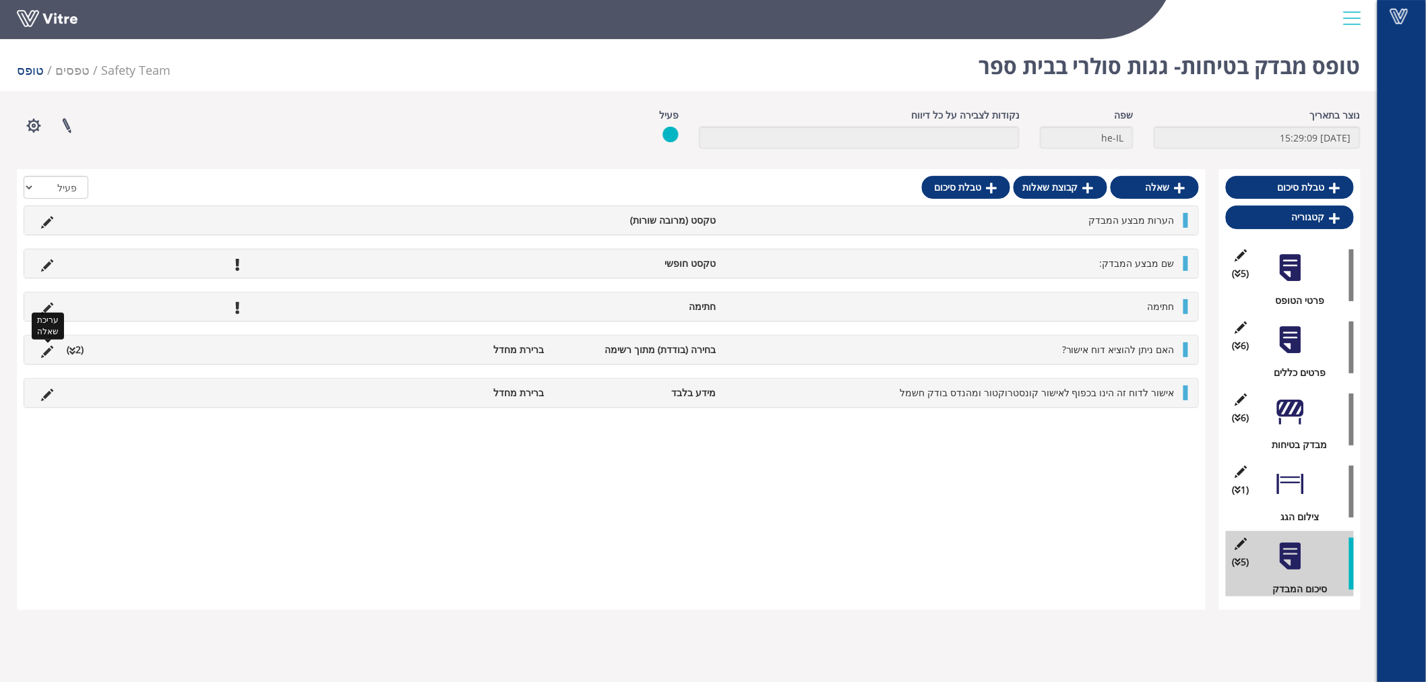
click at [45, 346] on icon at bounding box center [47, 352] width 12 height 12
click at [47, 349] on div "האם ניתן להוציא דוח אישור? בחירה (בודדת) מתוך רשימה ברירת מחדל עריכת שאלה (2 ) …" at bounding box center [612, 350] width 1176 height 30
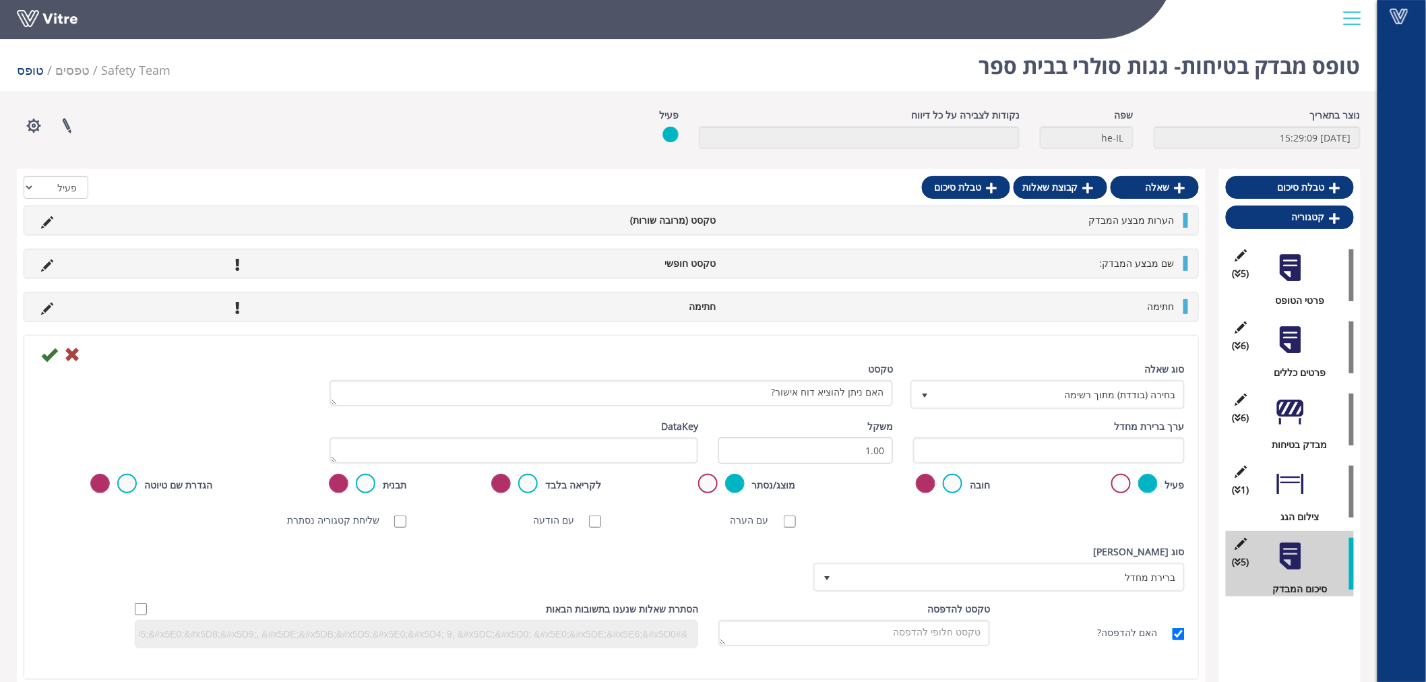
drag, startPoint x: 966, startPoint y: 489, endPoint x: 883, endPoint y: 496, distance: 83.2
click at [965, 489] on div "חובה" at bounding box center [903, 485] width 175 height 22
drag, startPoint x: 965, startPoint y: 487, endPoint x: 932, endPoint y: 493, distance: 33.5
click at [963, 486] on div "חובה" at bounding box center [903, 485] width 175 height 22
click at [963, 489] on div "חובה פעיל" at bounding box center [903, 485] width 175 height 22
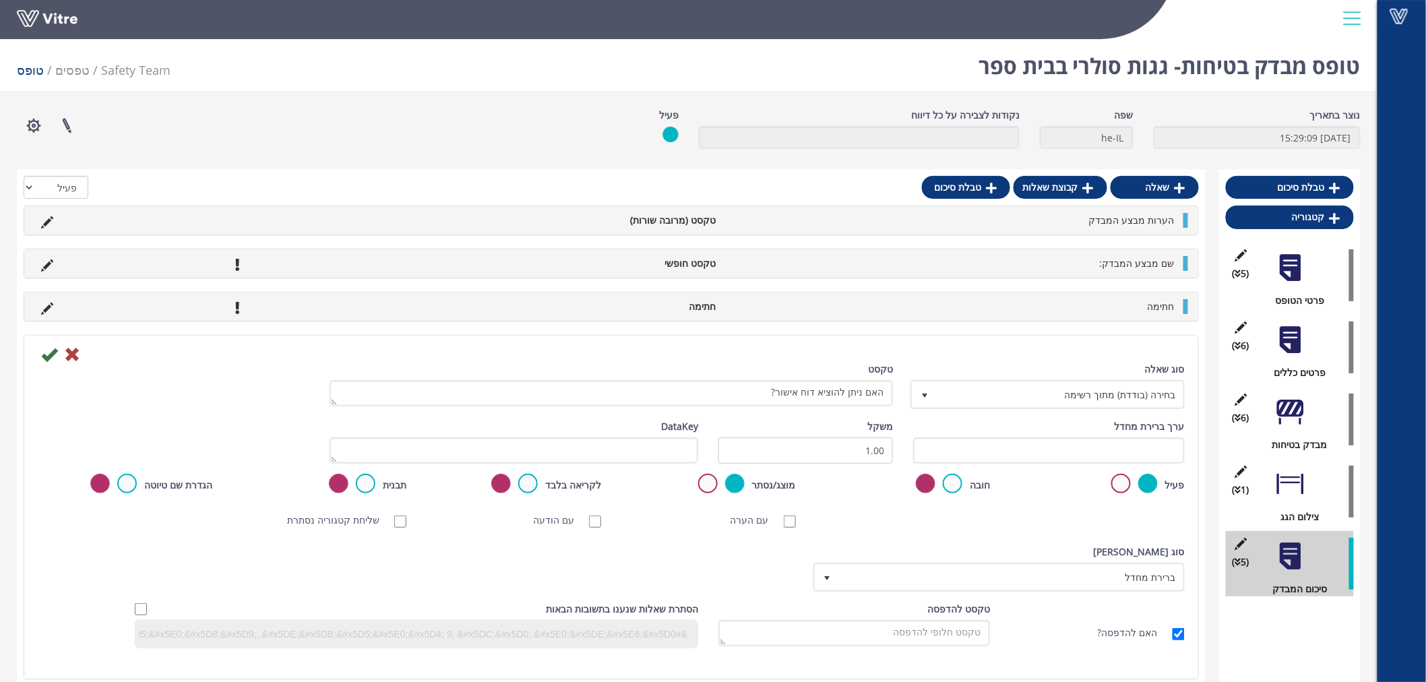
click at [959, 490] on label at bounding box center [953, 484] width 20 height 20
click at [0, 0] on input "radio" at bounding box center [0, 0] width 0 height 0
click at [53, 355] on icon at bounding box center [49, 354] width 16 height 16
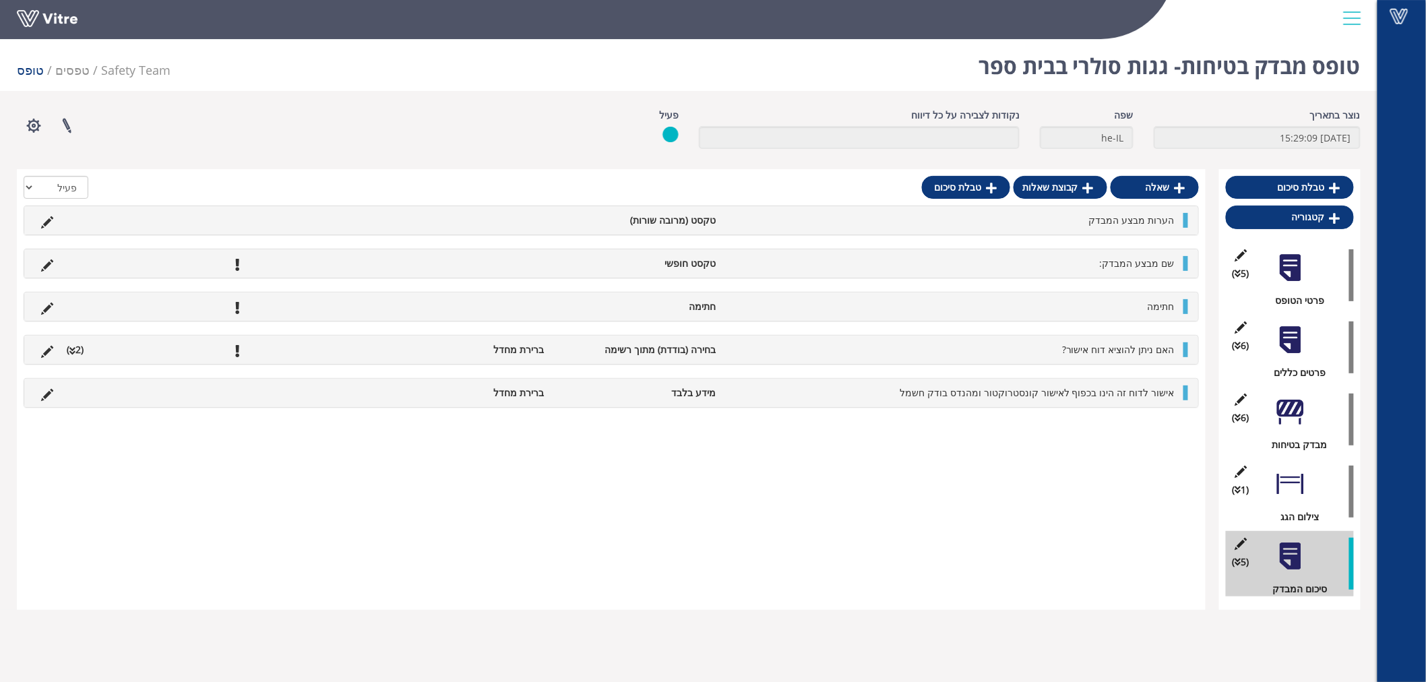
click at [785, 344] on li "האם ניתן להוציא דוח אישור?" at bounding box center [952, 349] width 459 height 15
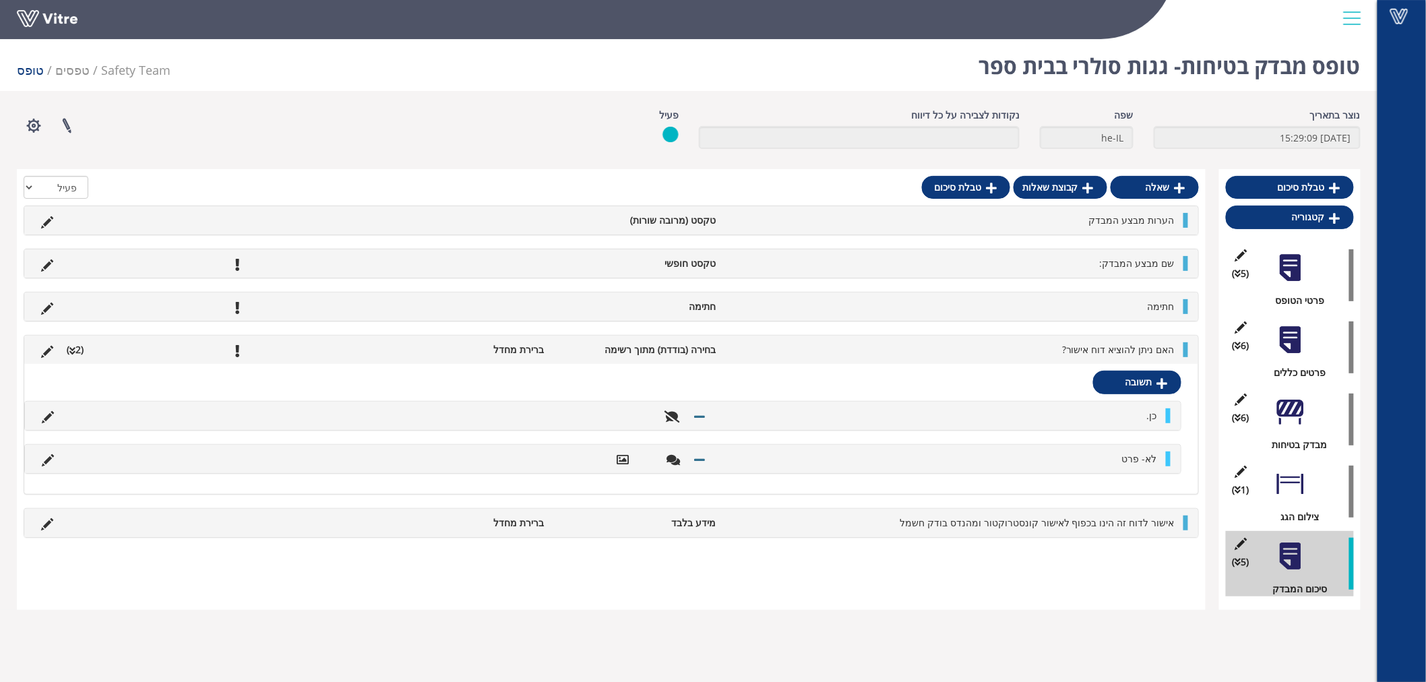
click at [787, 346] on li "האם ניתן להוציא דוח אישור?" at bounding box center [952, 349] width 459 height 15
